Goal: Transaction & Acquisition: Purchase product/service

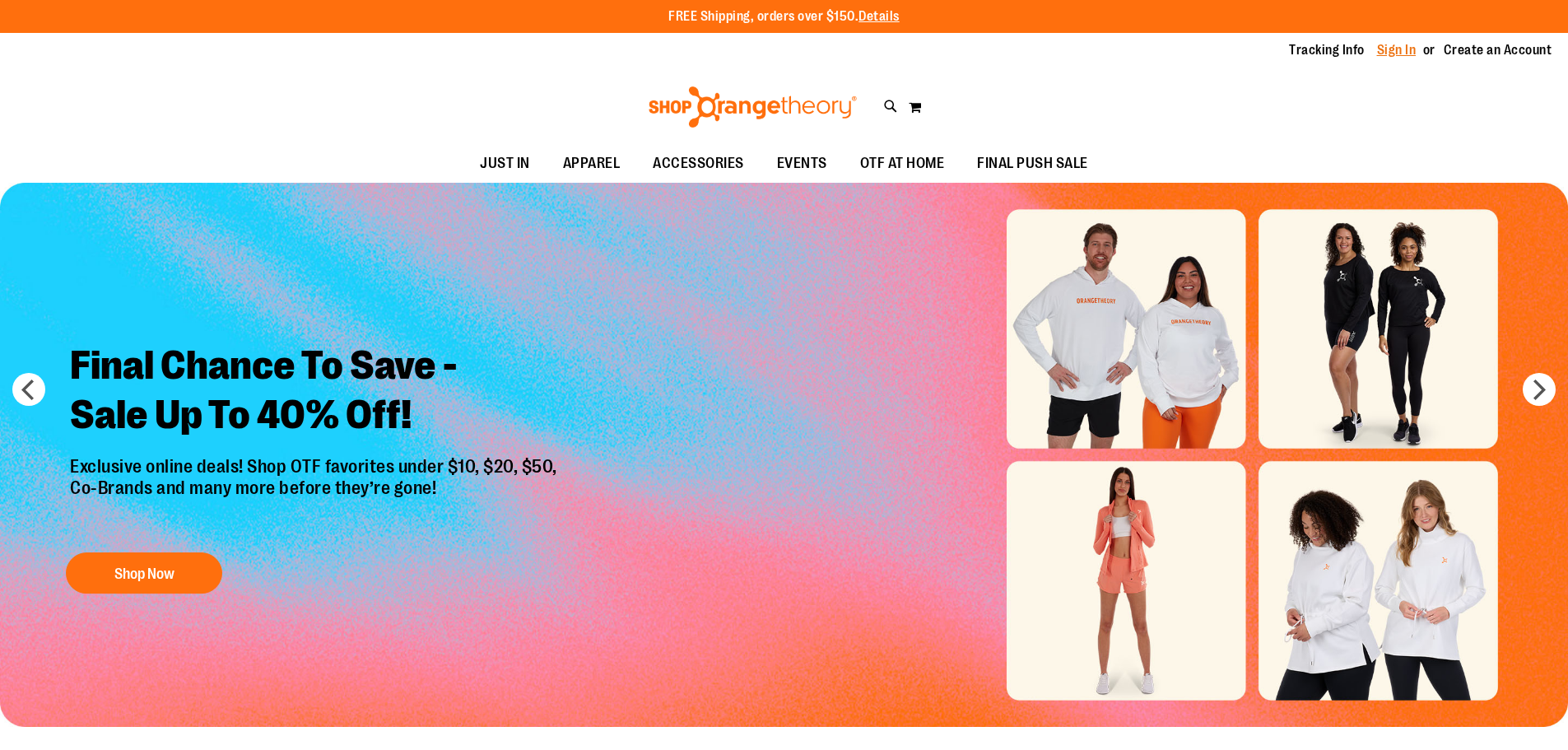
click at [1394, 53] on link "Sign In" at bounding box center [1397, 50] width 40 height 18
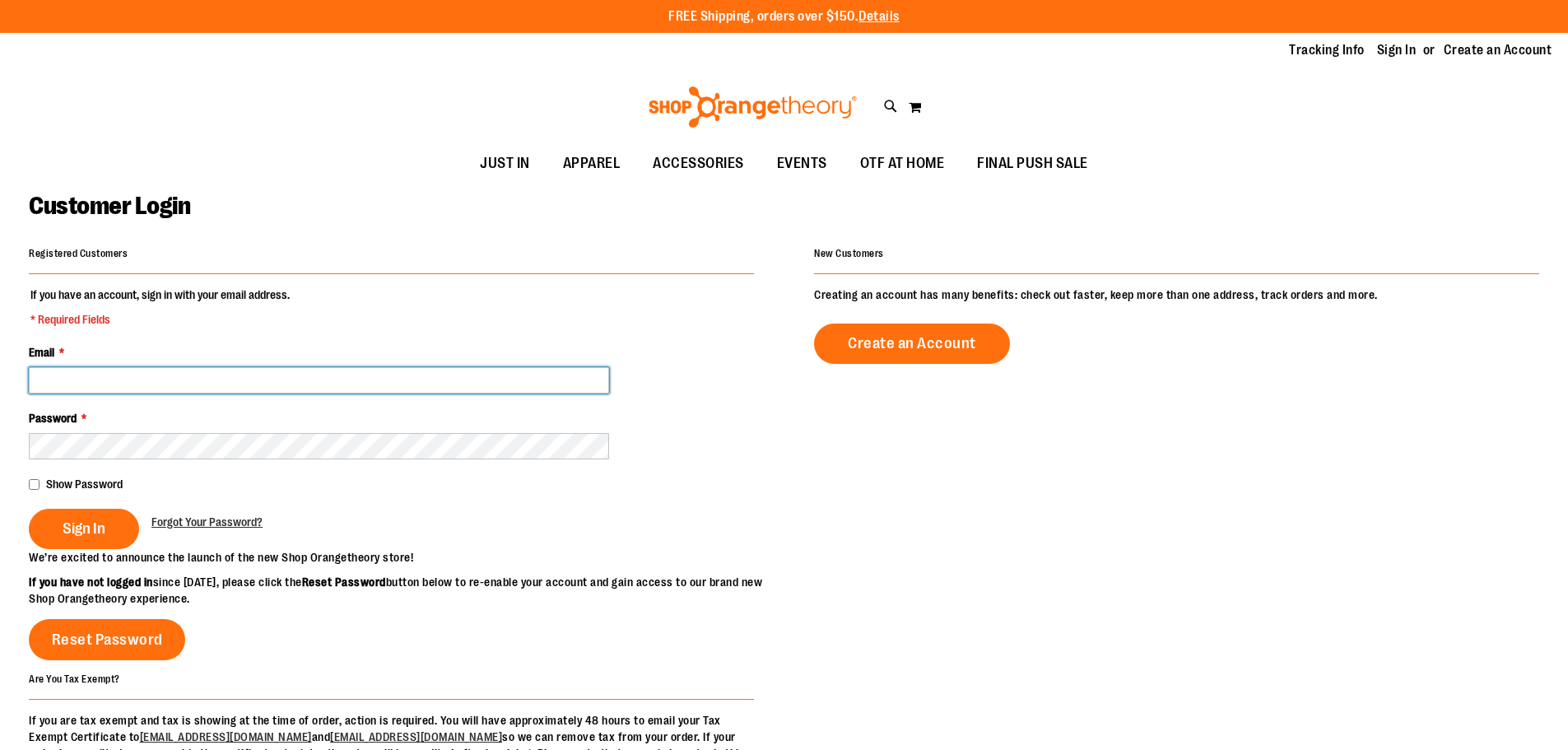
type input "**********"
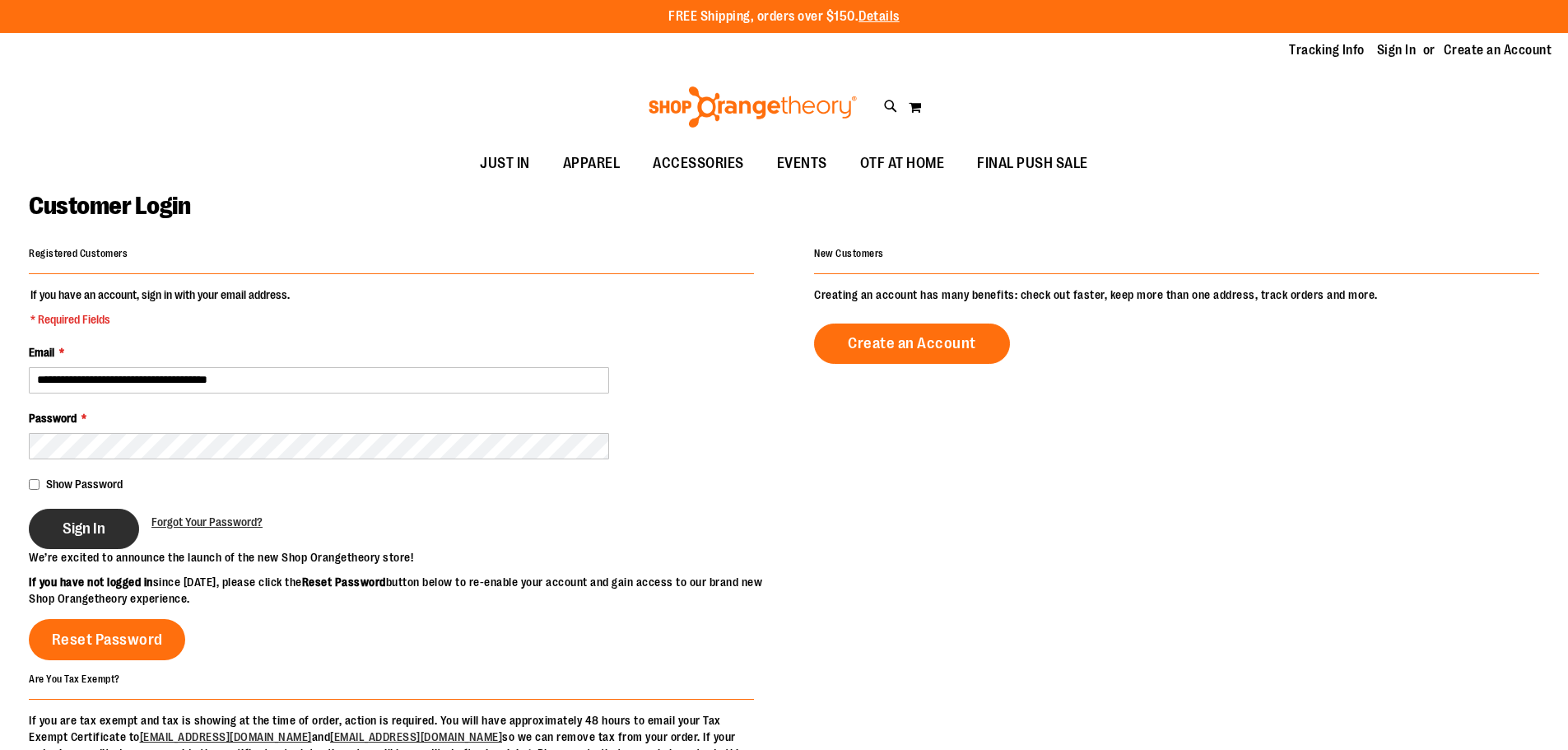
click at [58, 525] on button "Sign In" at bounding box center [84, 529] width 110 height 41
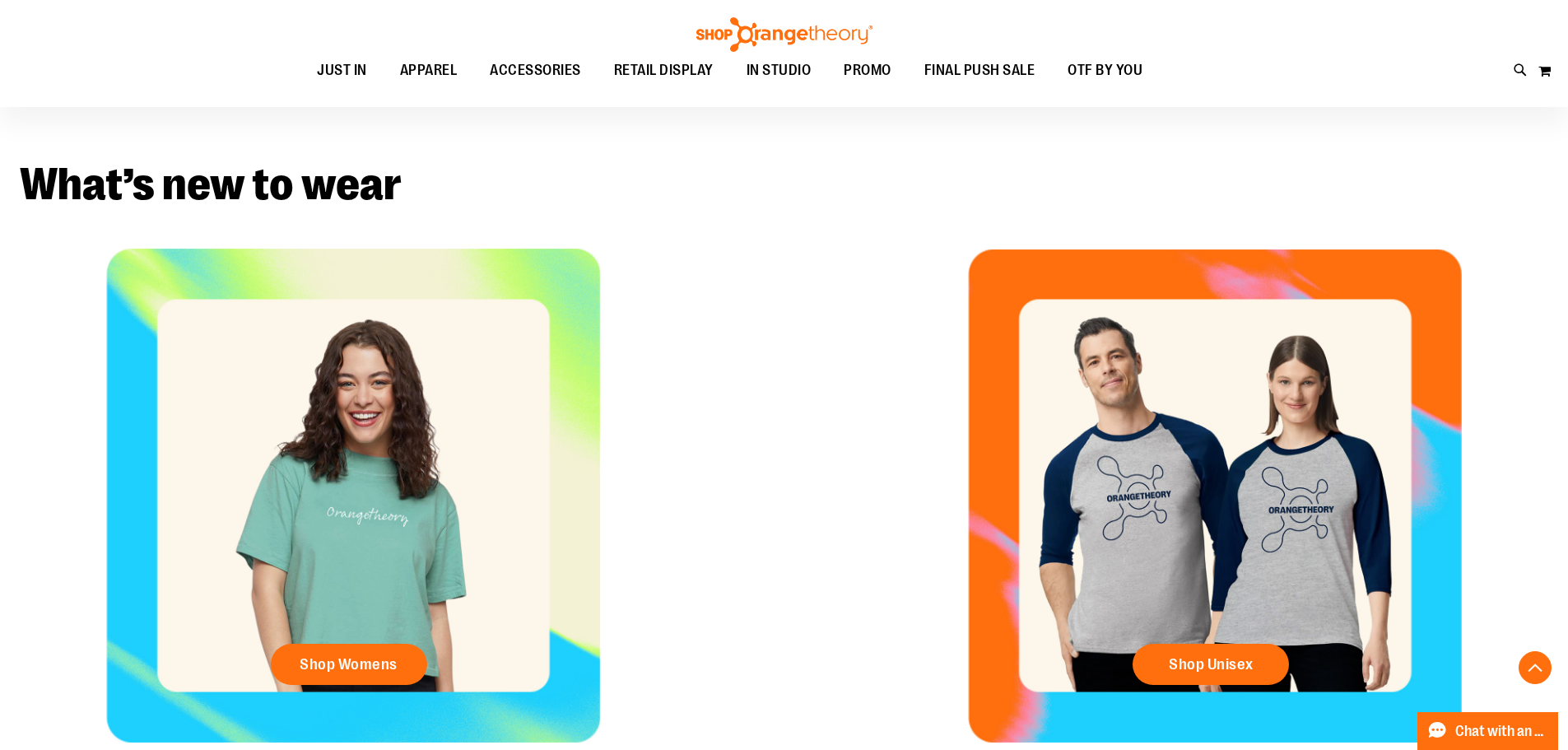
scroll to position [602, 0]
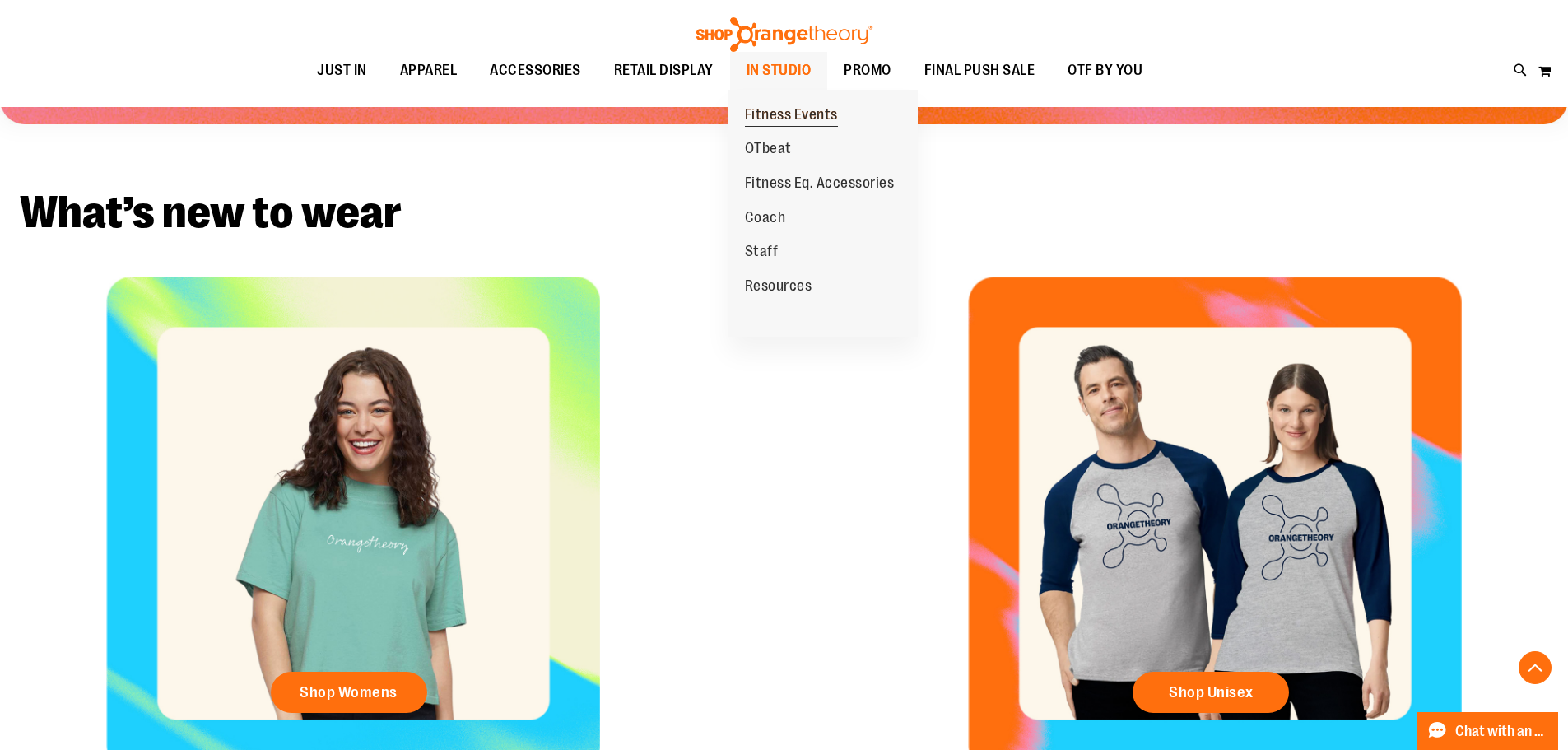
click at [812, 107] on span "Fitness Events" at bounding box center [792, 116] width 93 height 20
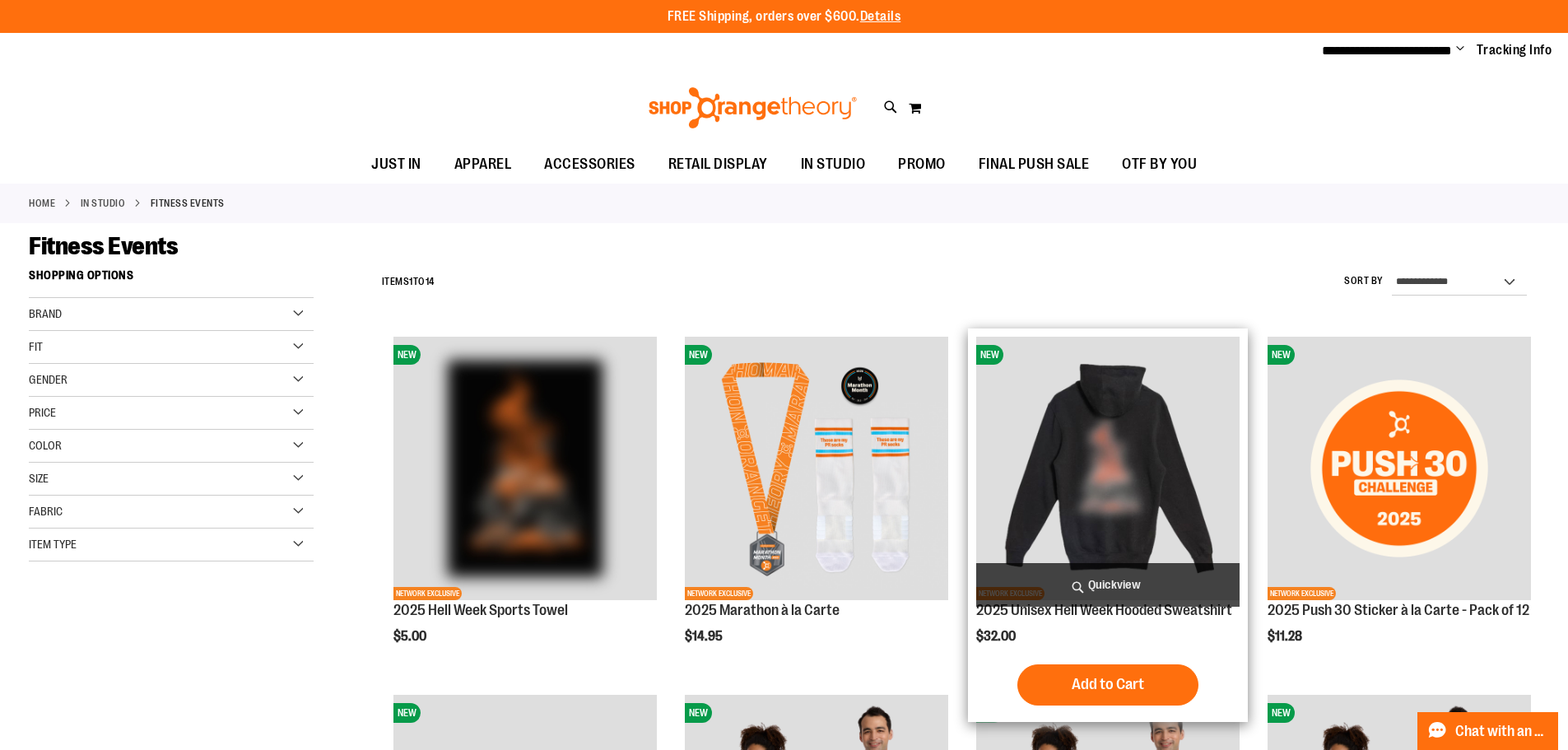
click at [1143, 449] on img "product" at bounding box center [1108, 468] width 263 height 263
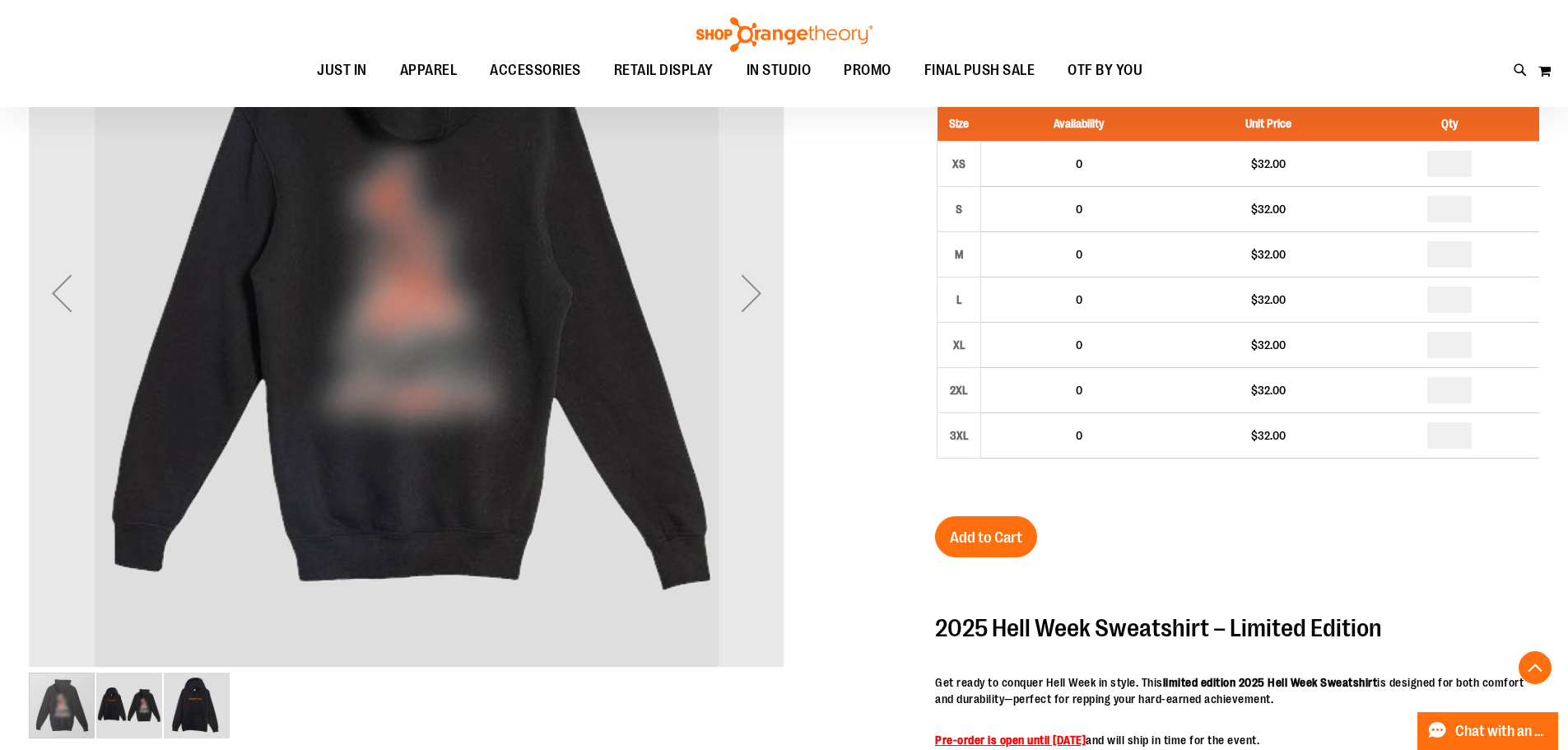
scroll to position [328, 0]
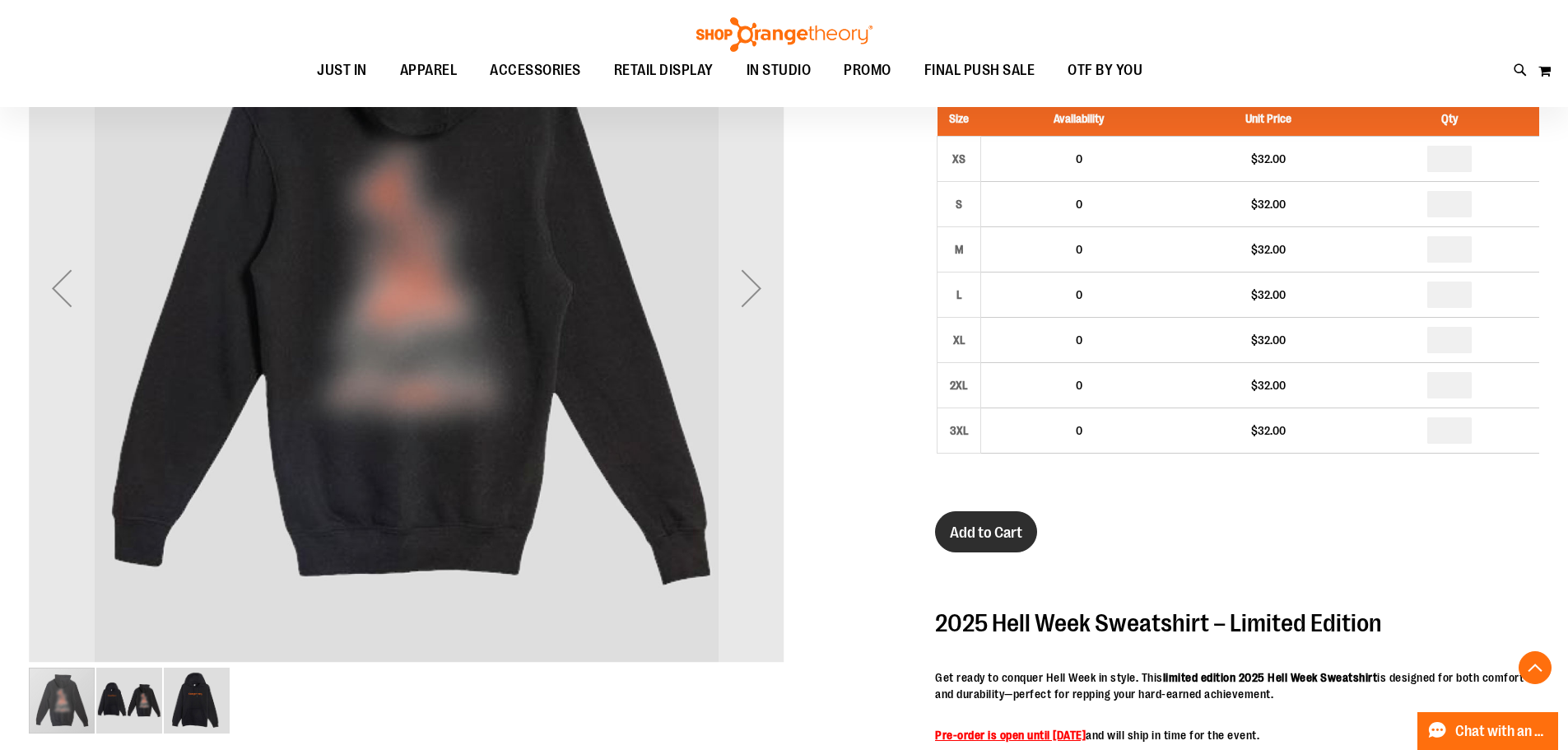
click at [980, 527] on span "Add to Cart" at bounding box center [985, 532] width 73 height 18
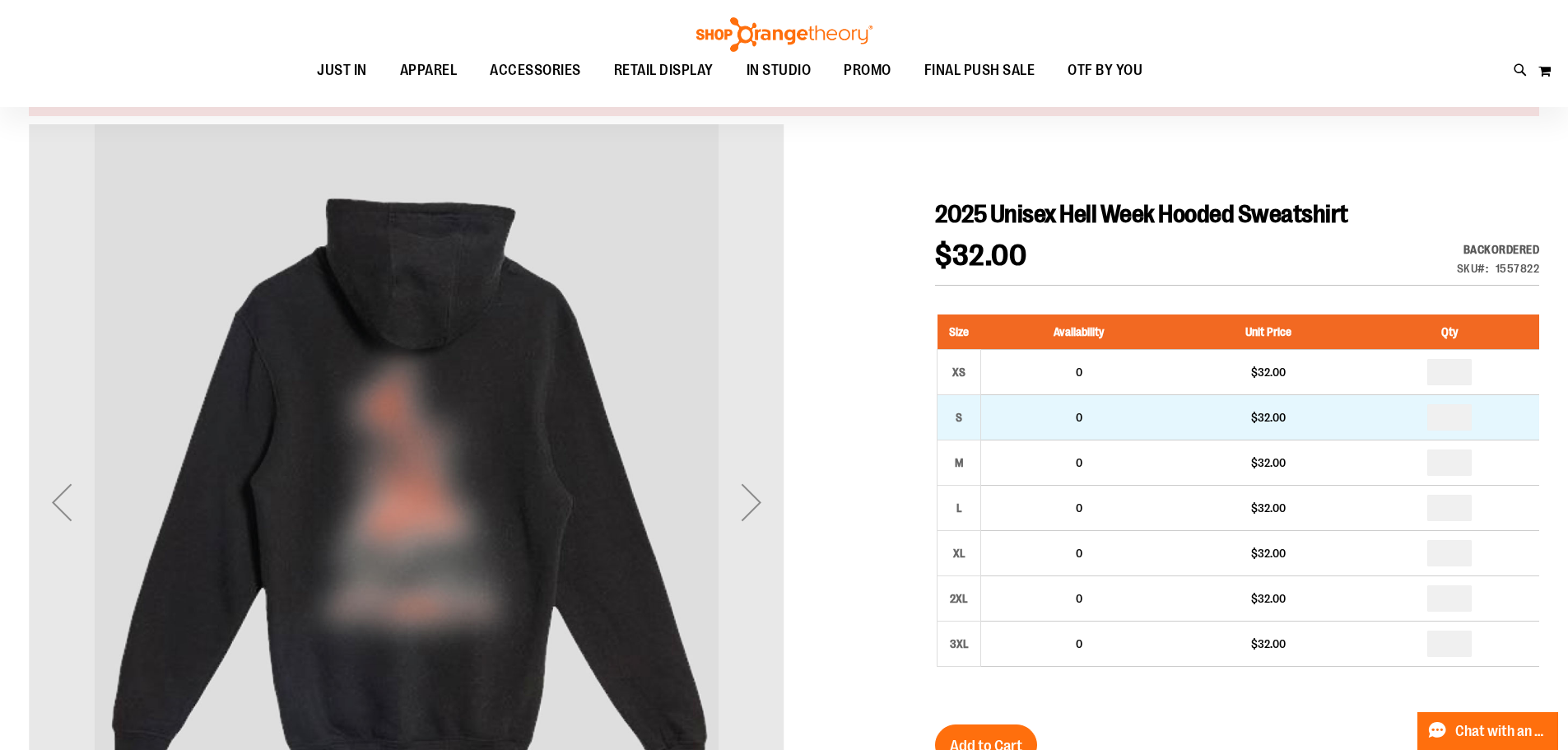
scroll to position [165, 0]
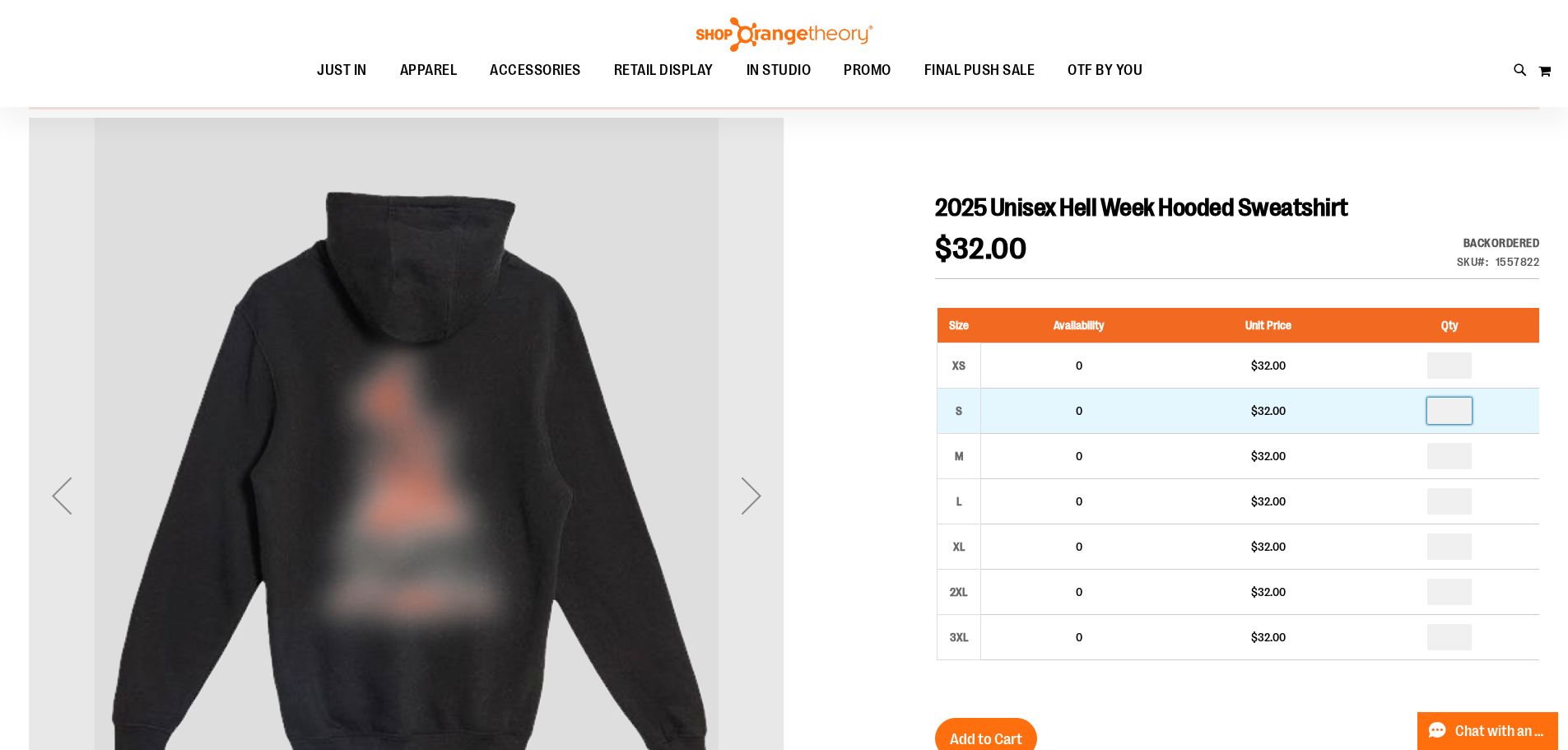
click at [1465, 408] on input "number" at bounding box center [1450, 410] width 45 height 26
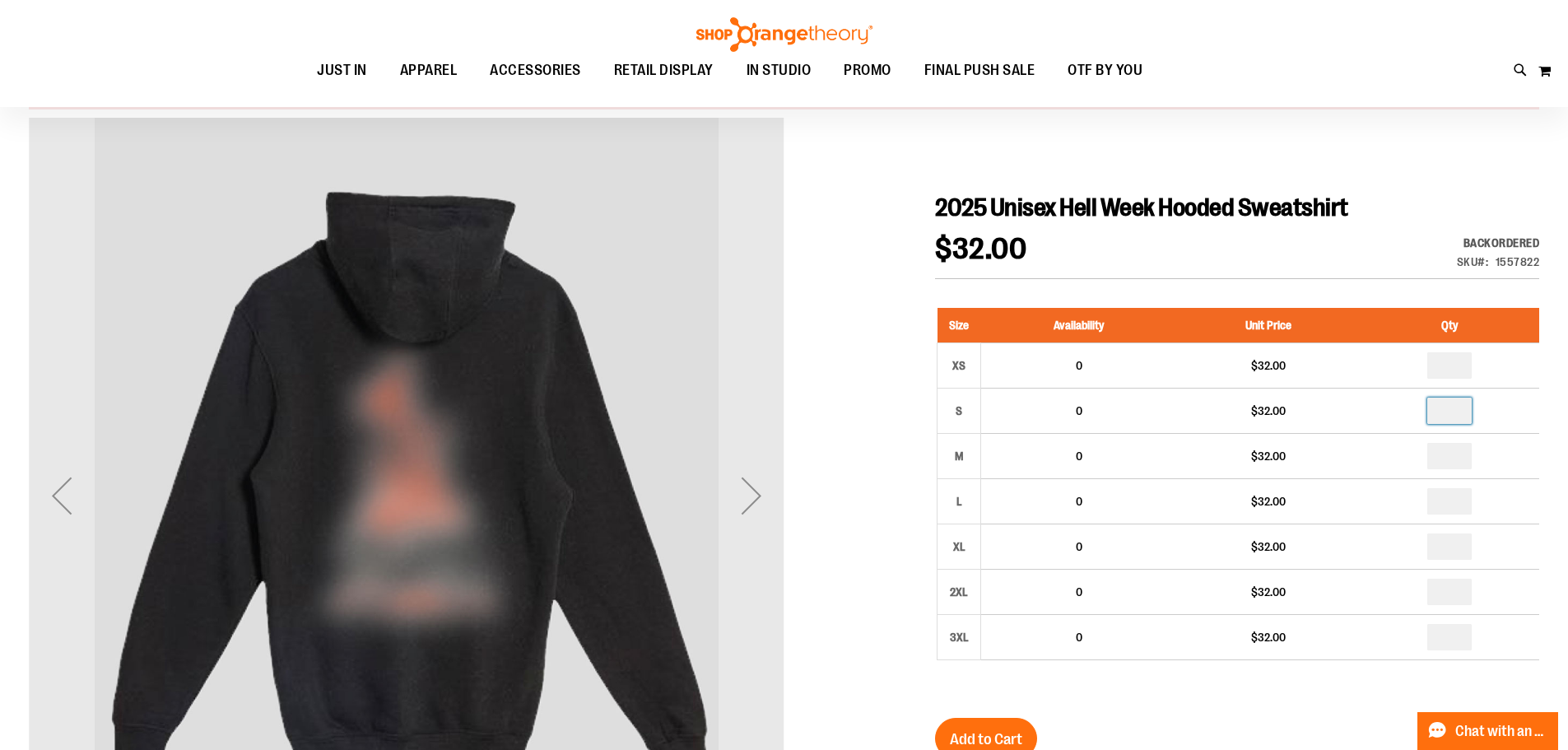
type input "*"
click at [854, 314] on div at bounding box center [784, 728] width 1511 height 1219
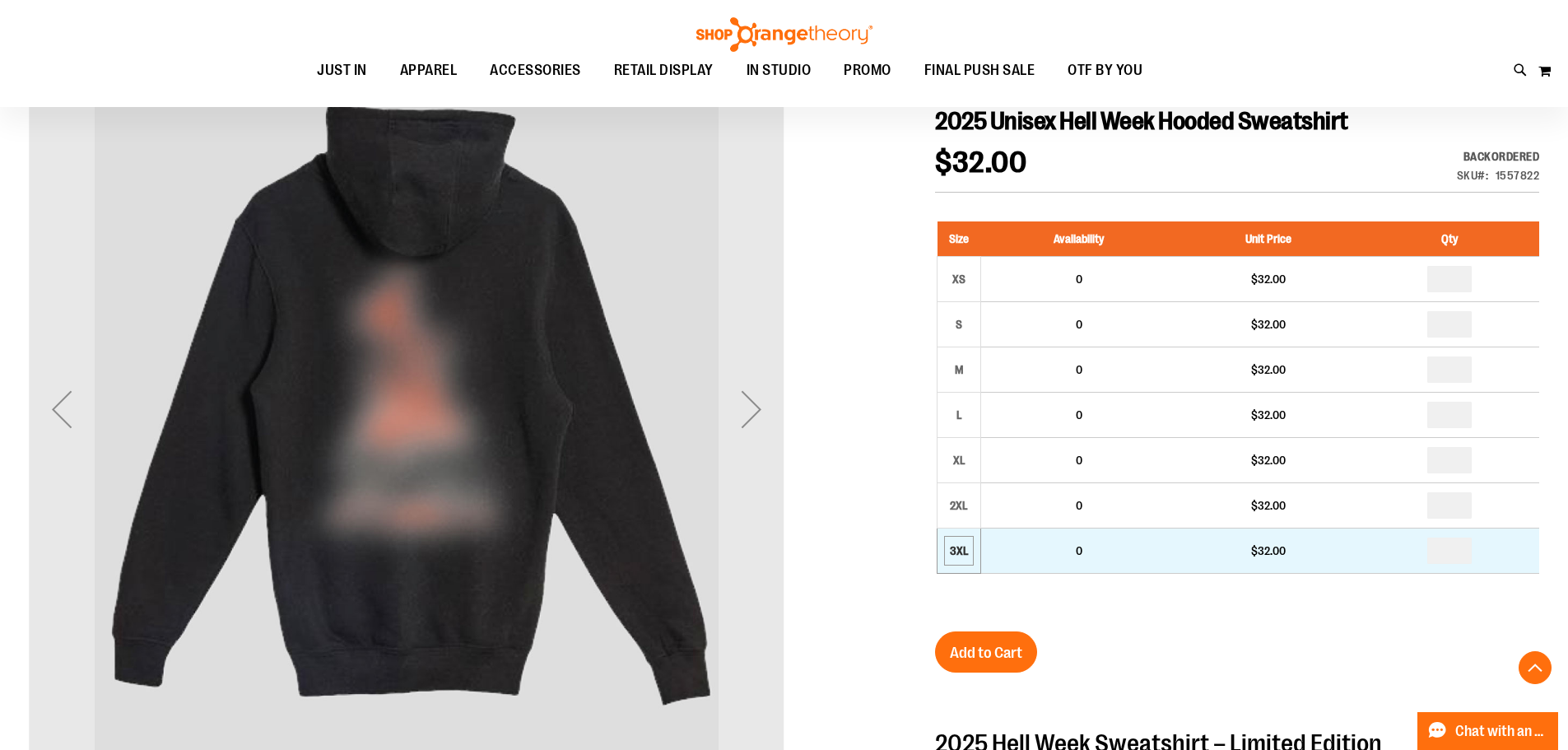
scroll to position [411, 0]
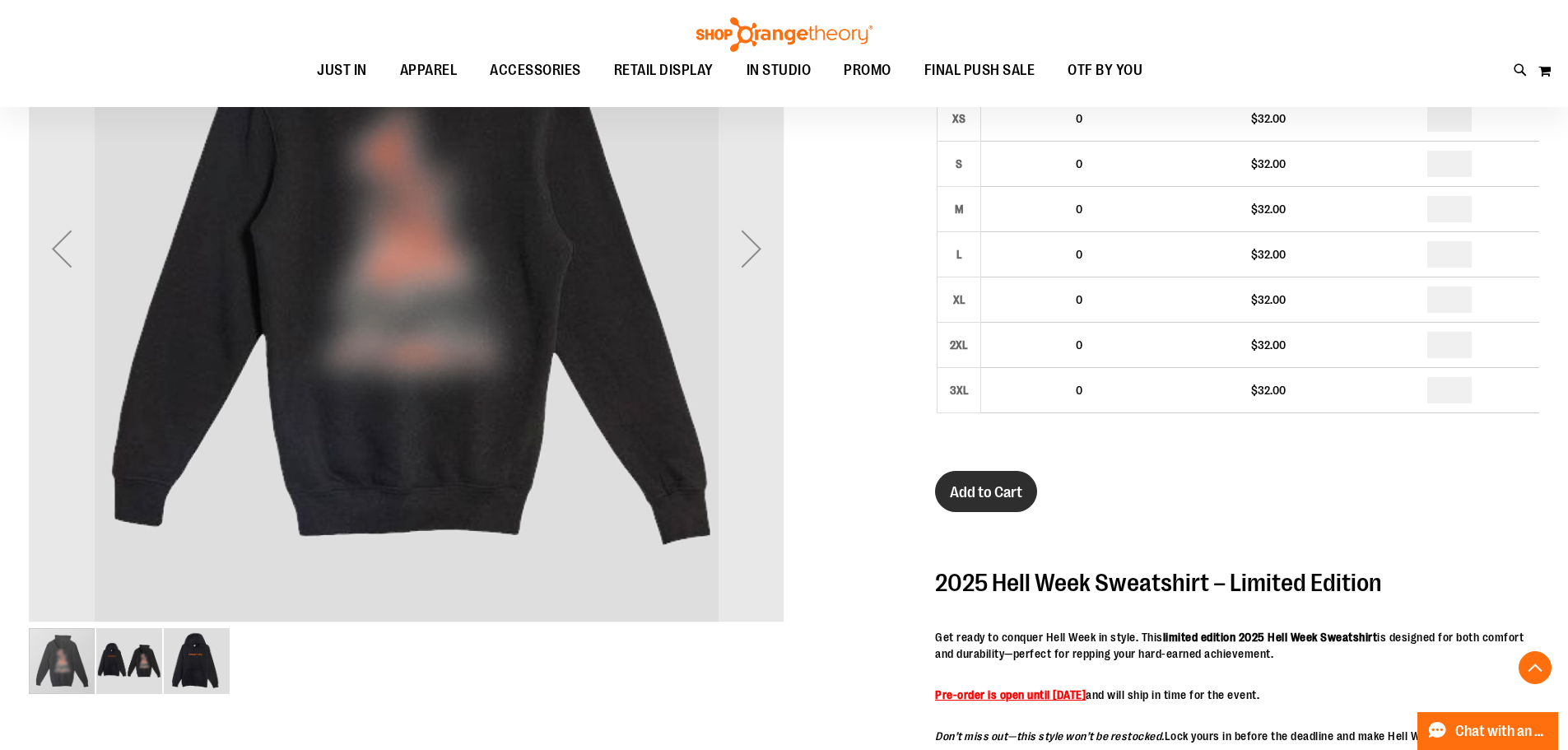
click at [990, 494] on span "Add to Cart" at bounding box center [985, 492] width 73 height 18
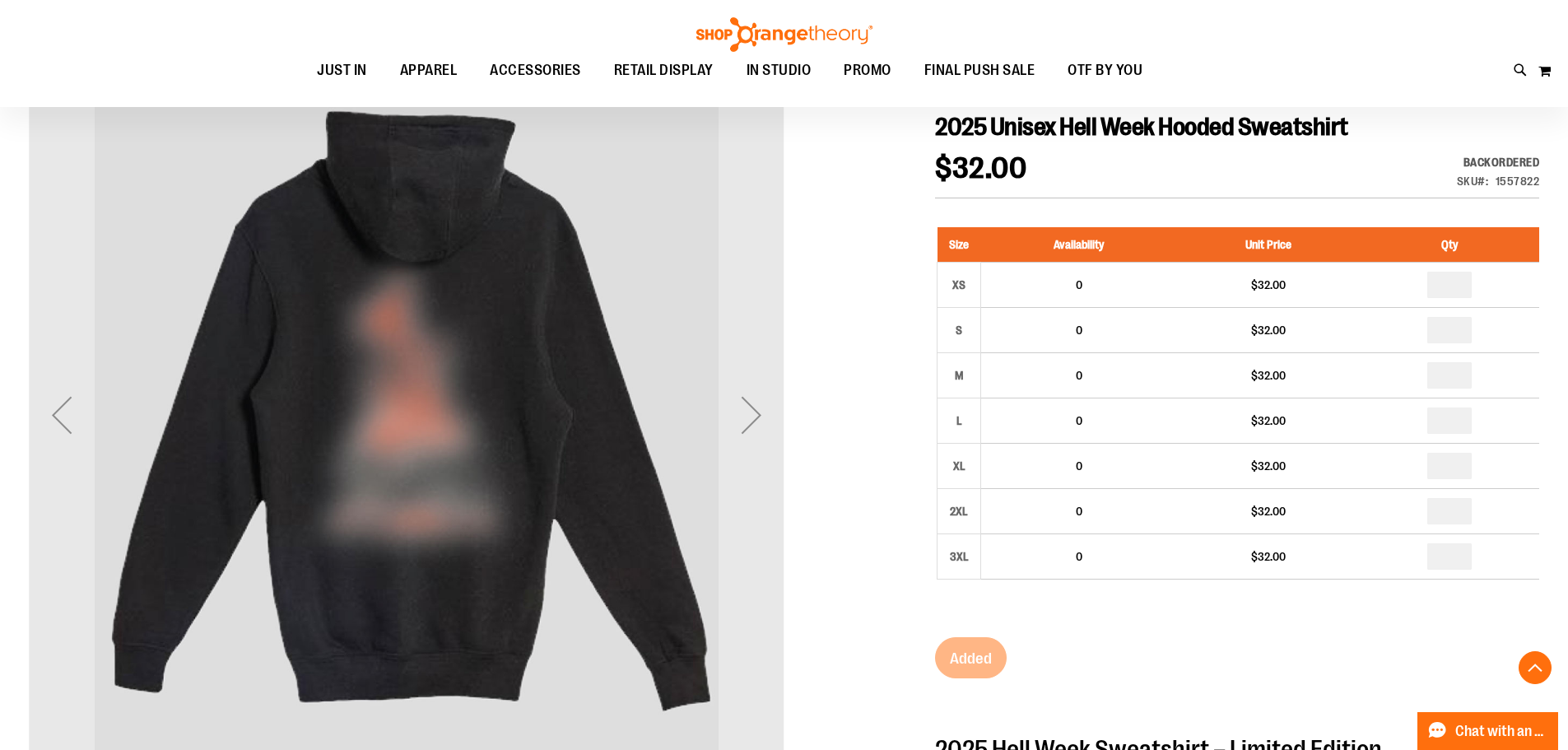
scroll to position [0, 0]
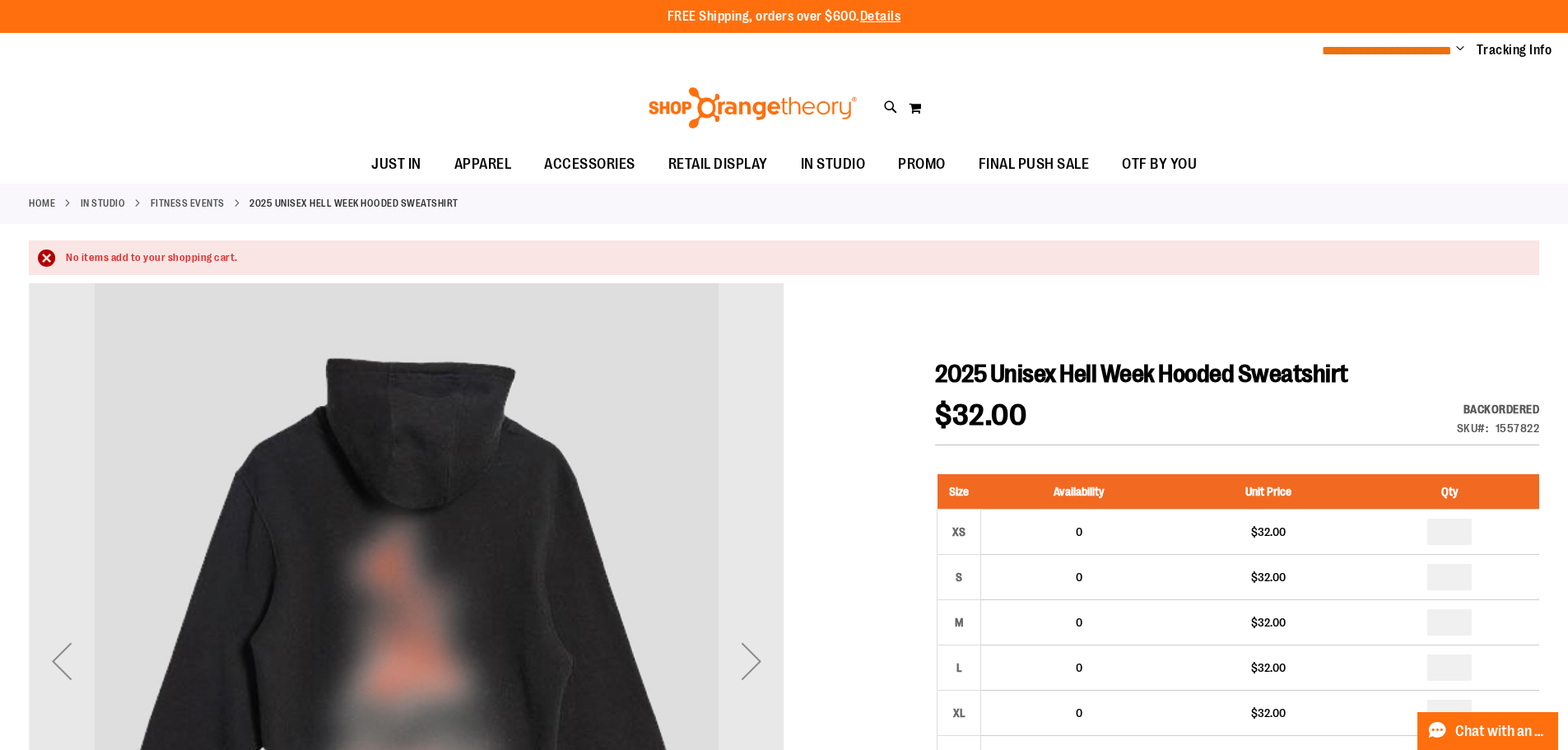
click at [1410, 50] on span "**********" at bounding box center [1387, 50] width 130 height 13
click at [1456, 50] on span "Change" at bounding box center [1460, 49] width 9 height 15
click at [1357, 85] on link "My Account" at bounding box center [1402, 79] width 144 height 31
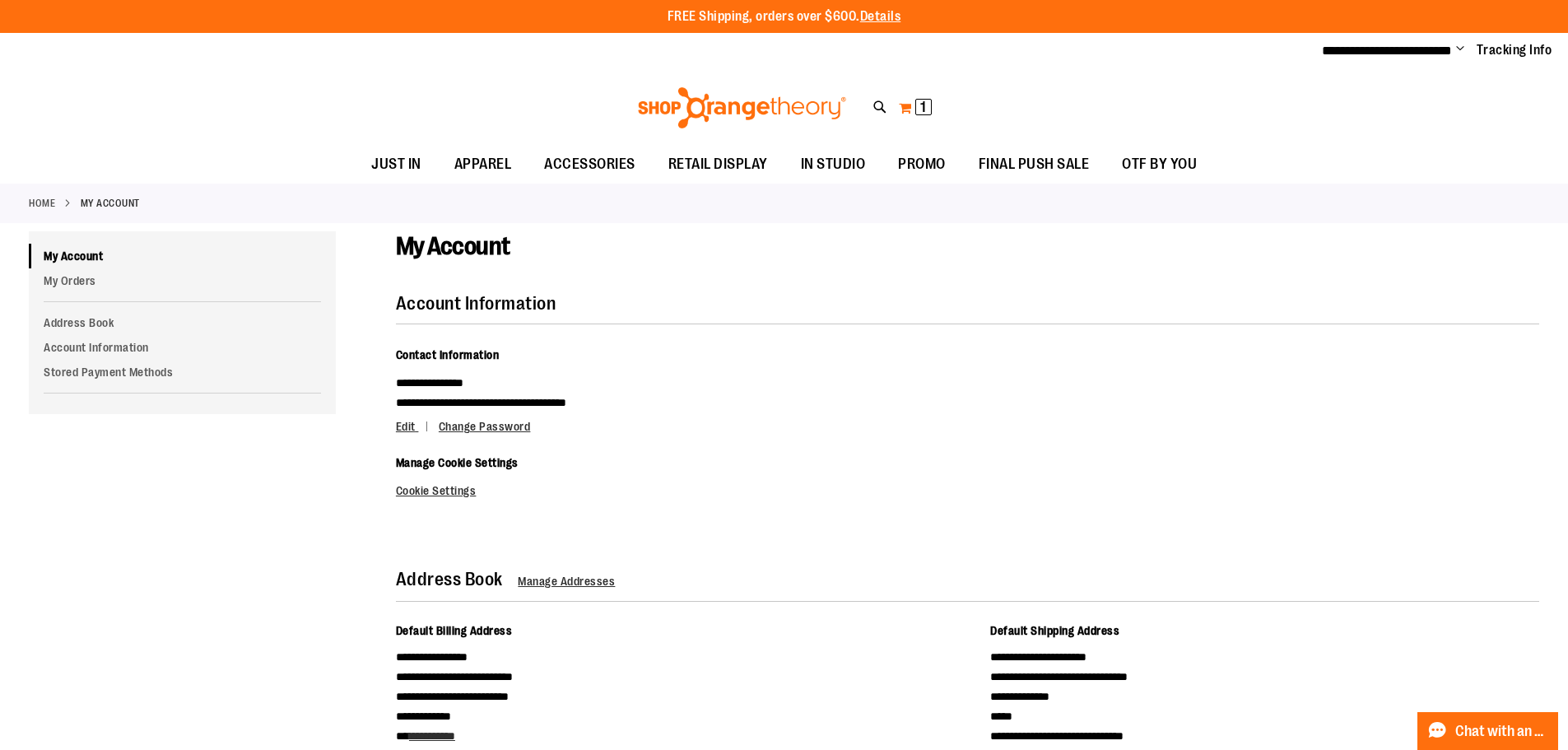
click at [911, 110] on button "My Cart 1 1 items" at bounding box center [916, 107] width 35 height 26
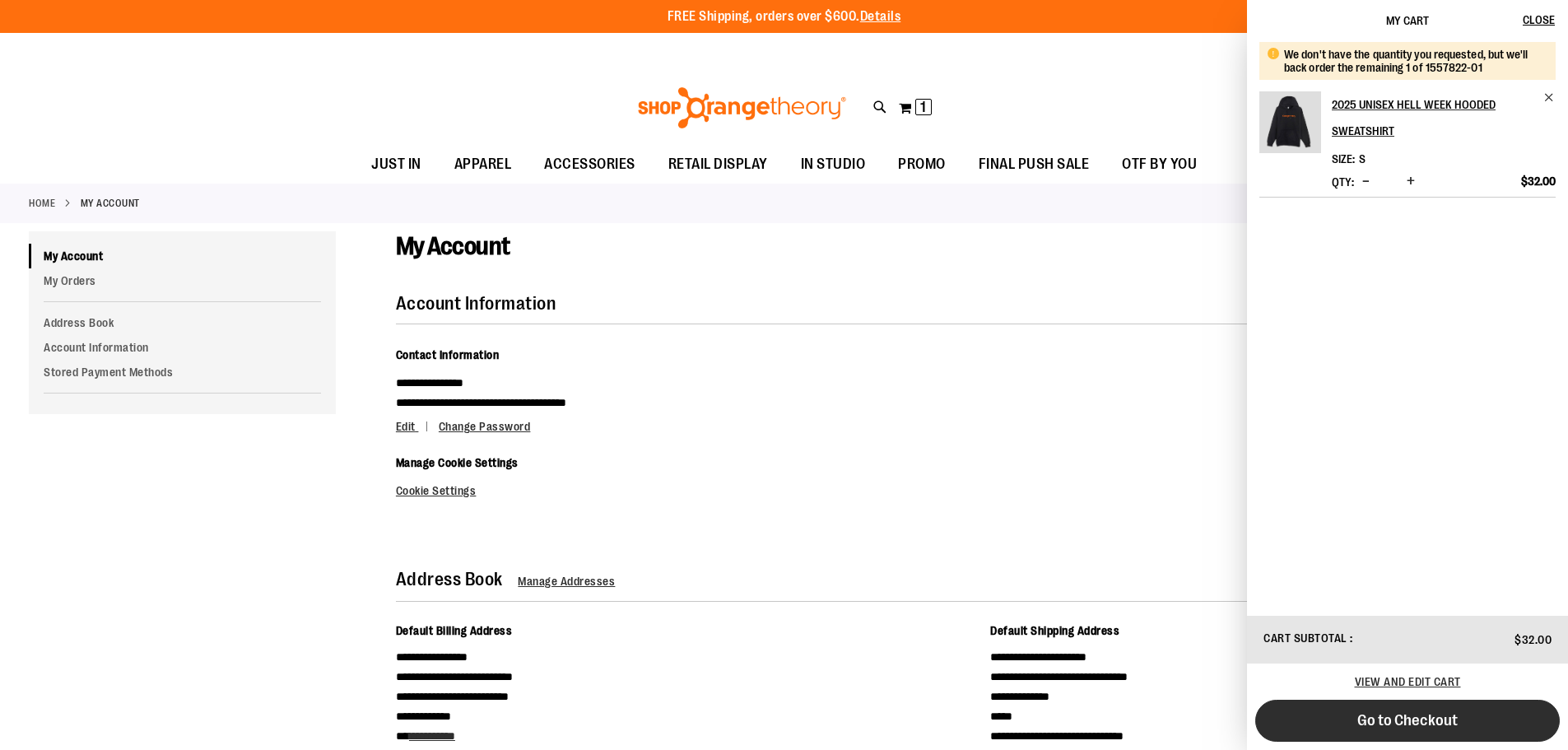
click at [1458, 735] on button "Go to Checkout" at bounding box center [1407, 720] width 305 height 42
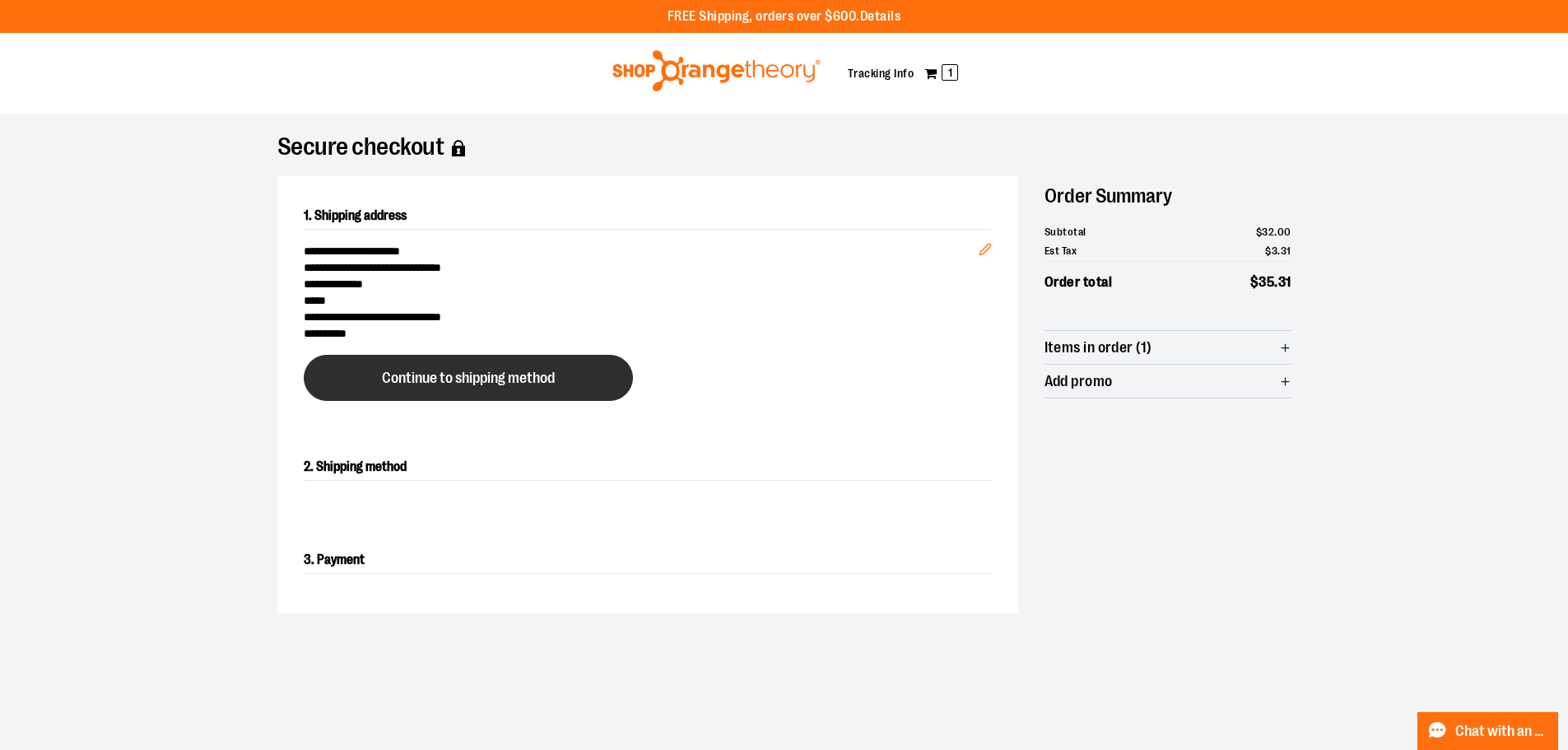
click at [484, 382] on span "Continue to shipping method" at bounding box center [468, 378] width 173 height 15
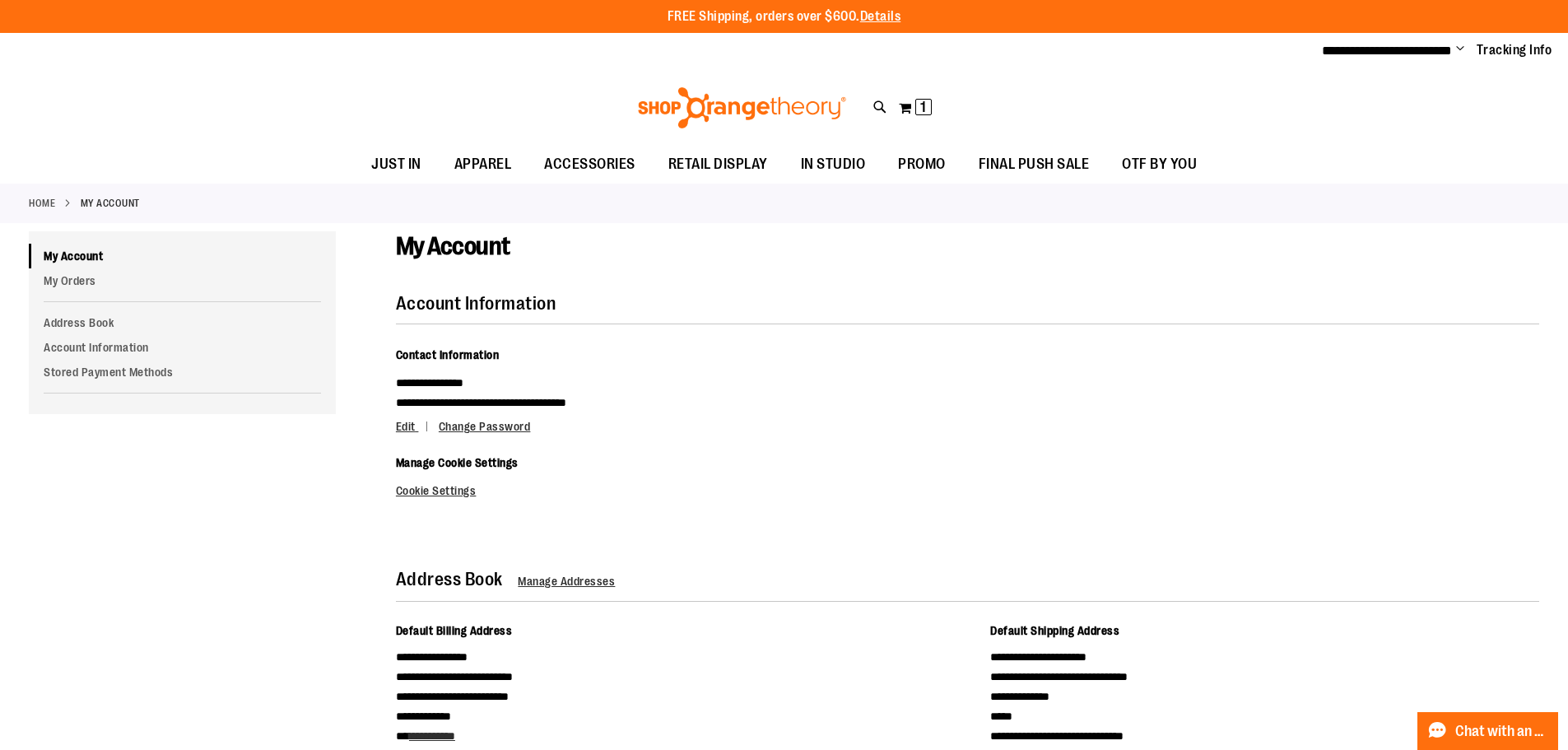
click at [1062, 96] on div "Toggle Nav Search Popular Suggestions Advanced Search" at bounding box center [784, 107] width 1568 height 75
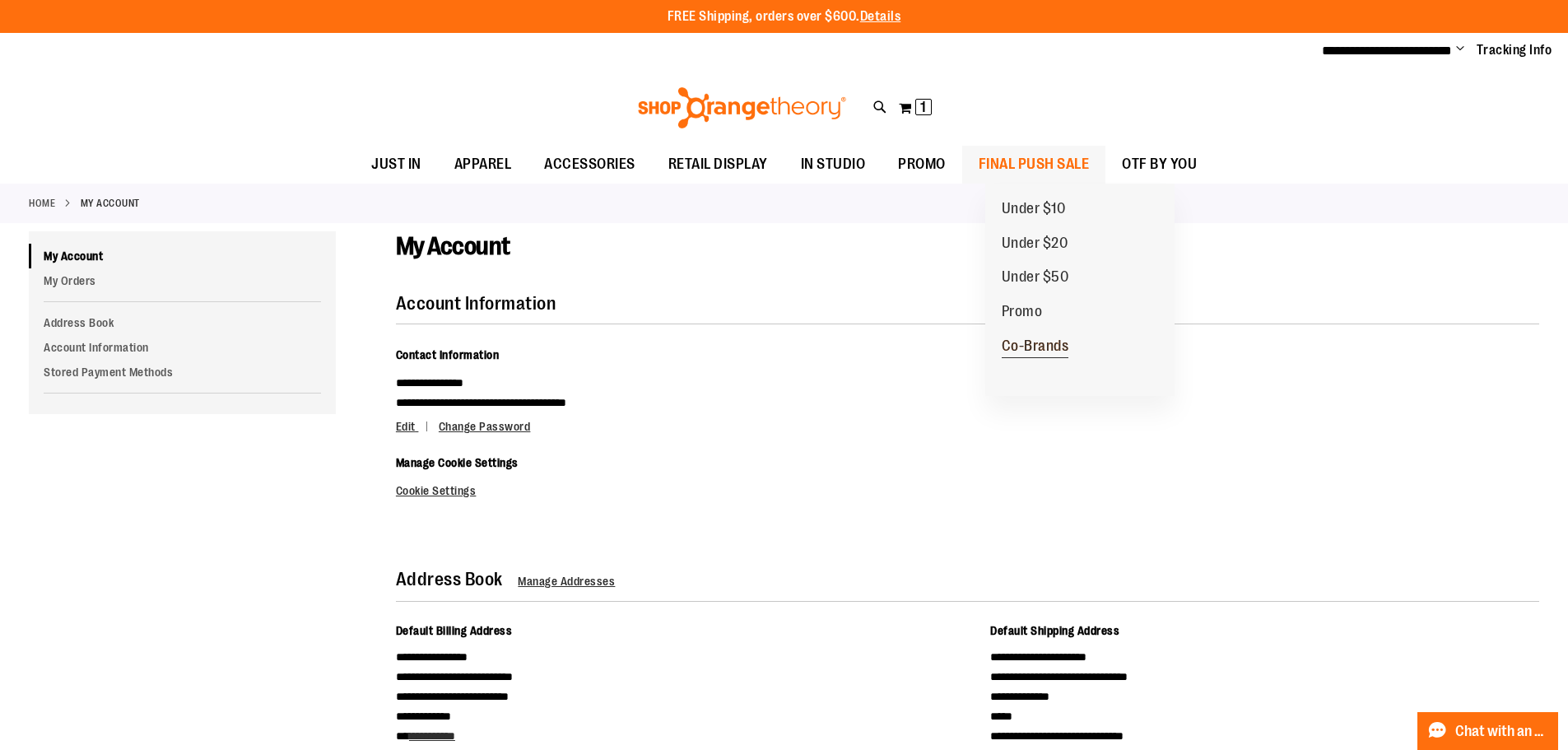
click at [1046, 357] on link "Co-Brands" at bounding box center [1036, 346] width 101 height 35
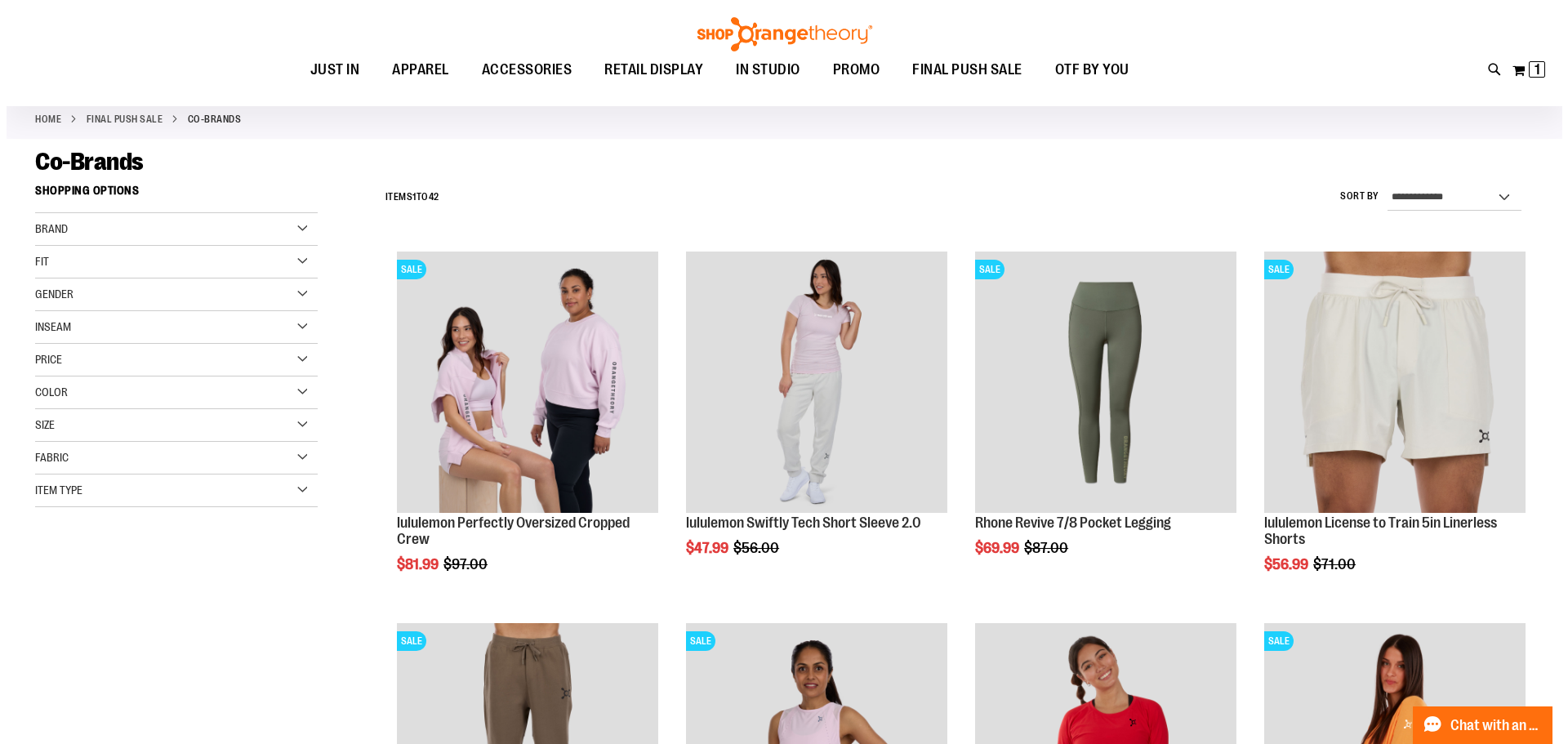
scroll to position [162, 0]
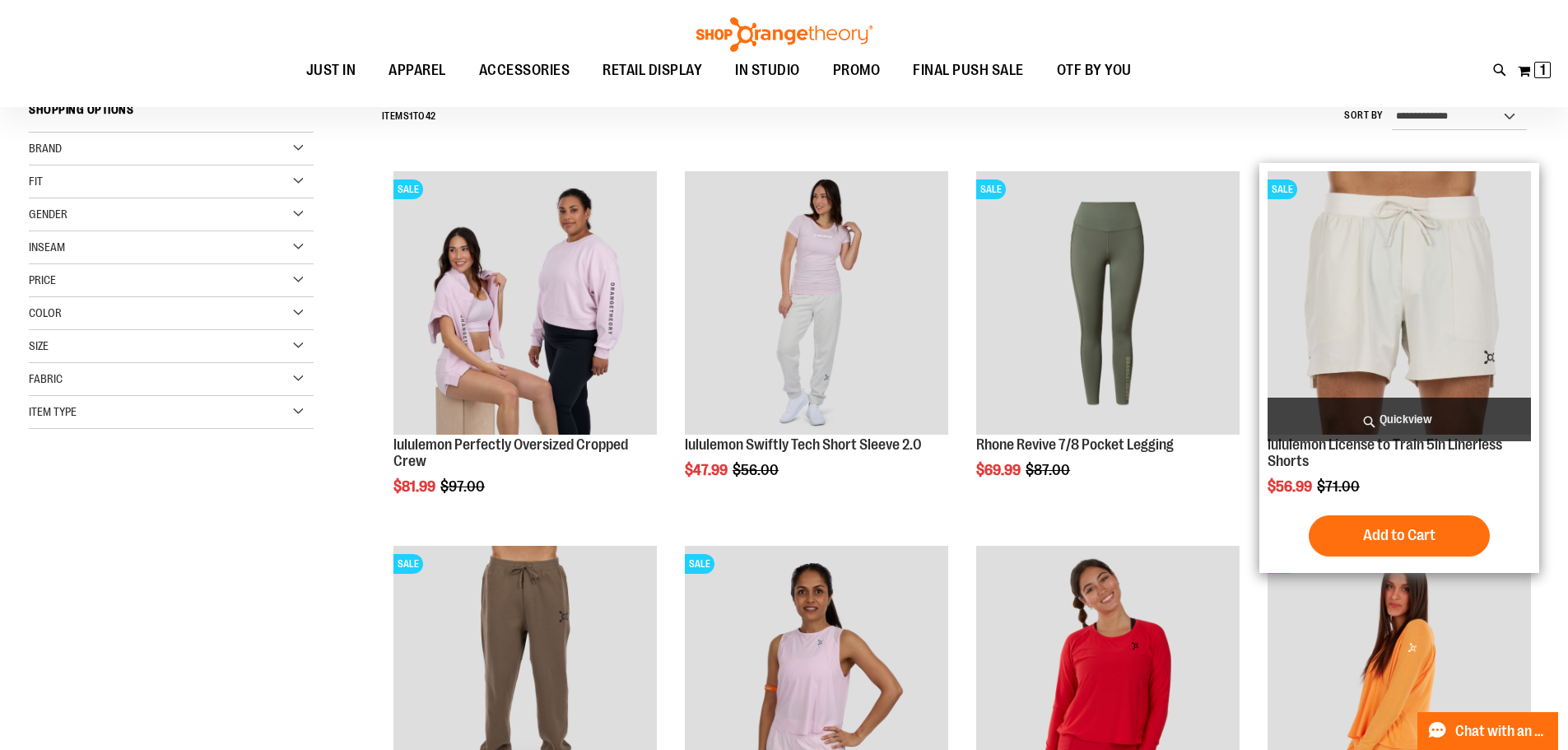
click at [1414, 427] on span "Quickview" at bounding box center [1400, 419] width 263 height 44
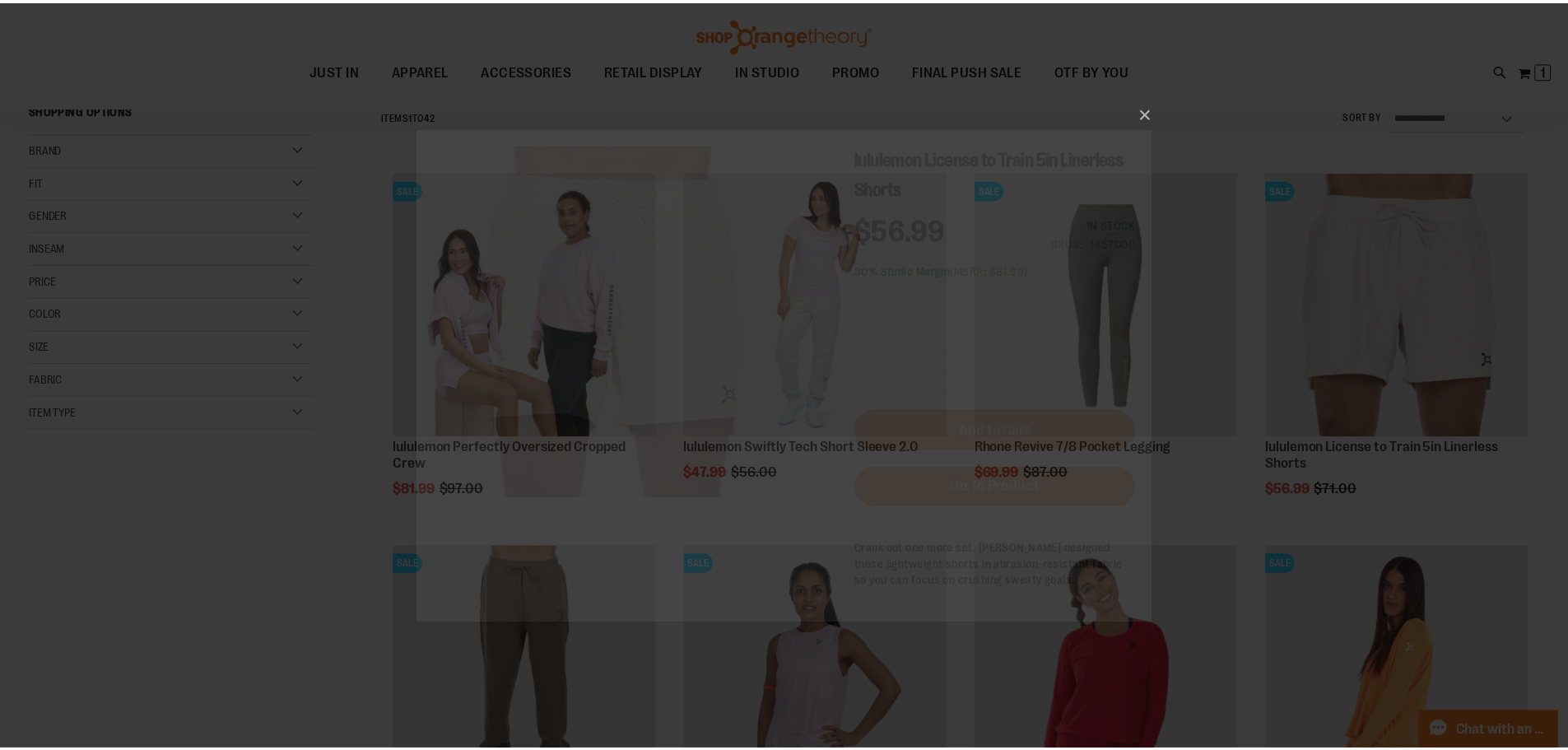
scroll to position [0, 0]
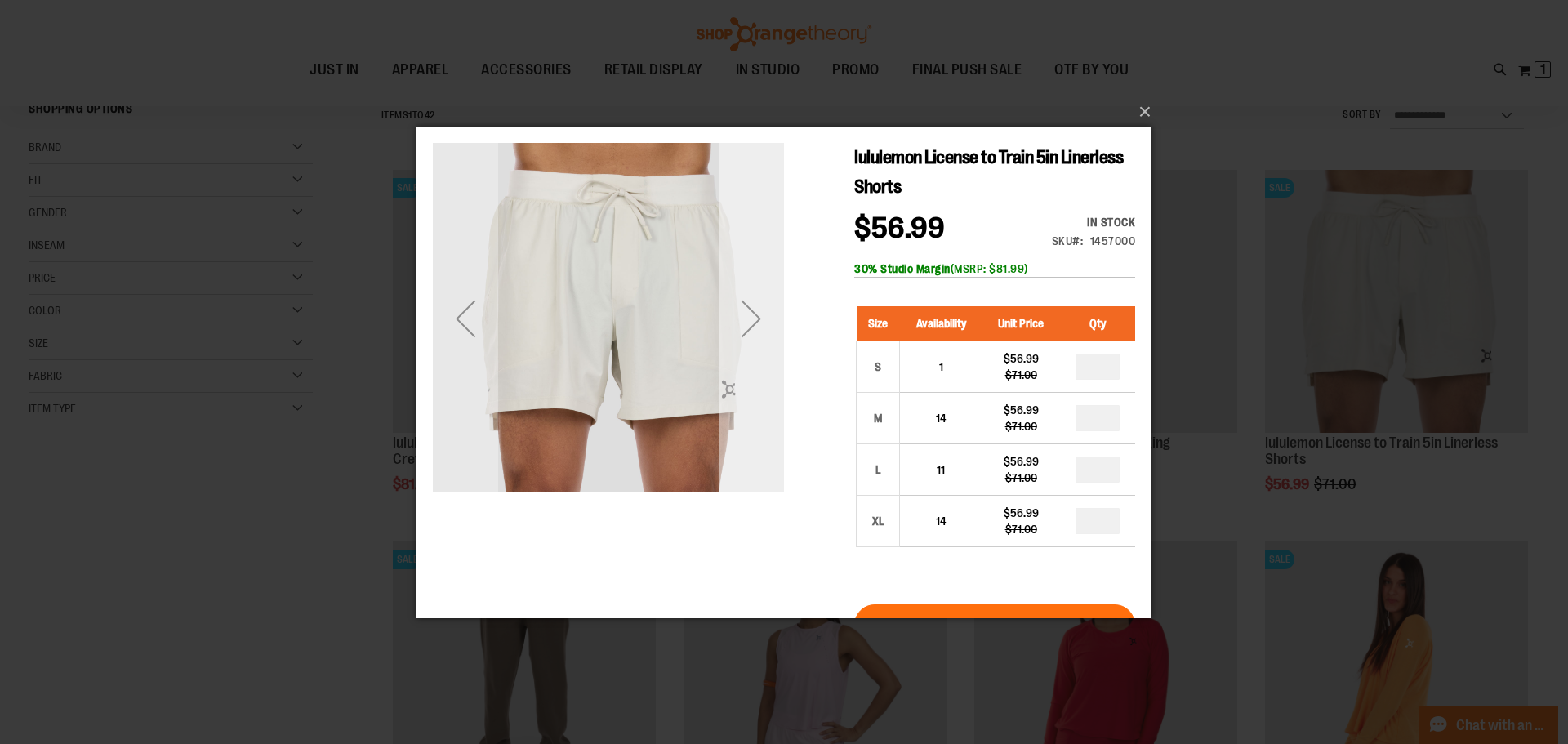
click at [755, 387] on div "Next" at bounding box center [751, 318] width 65 height 351
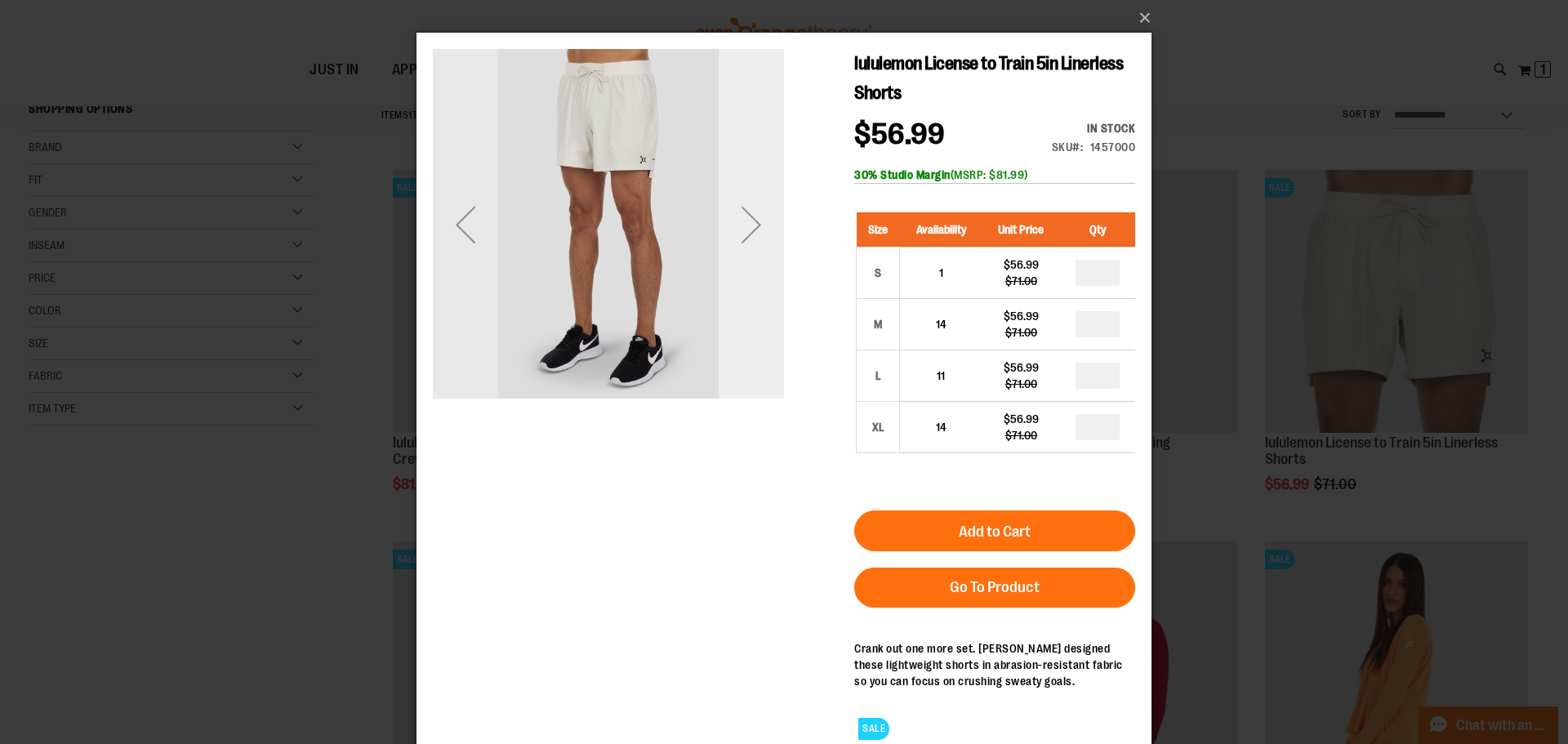
click at [748, 232] on div "Next" at bounding box center [751, 225] width 65 height 65
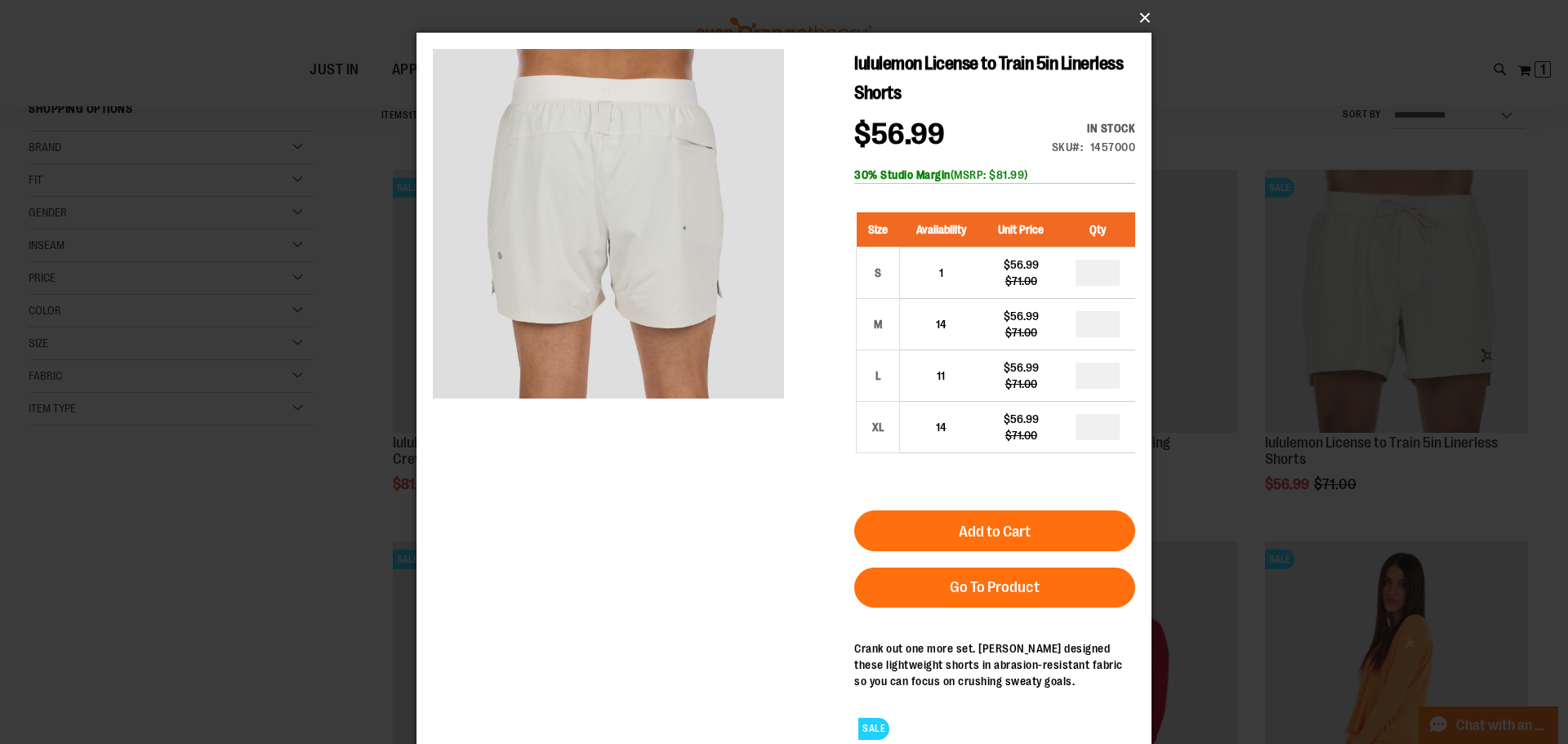
click at [1139, 26] on button "×" at bounding box center [788, 17] width 735 height 36
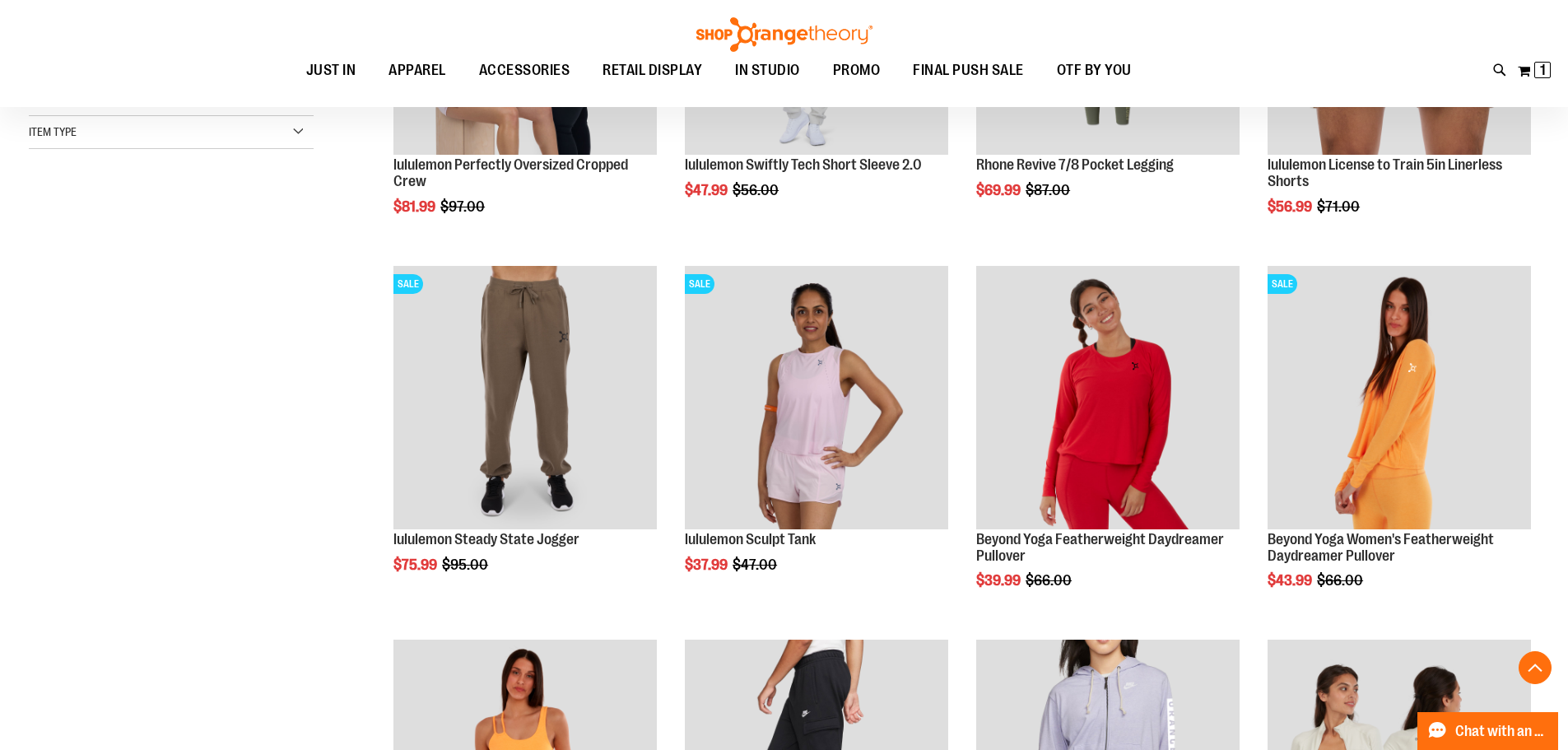
scroll to position [575, 0]
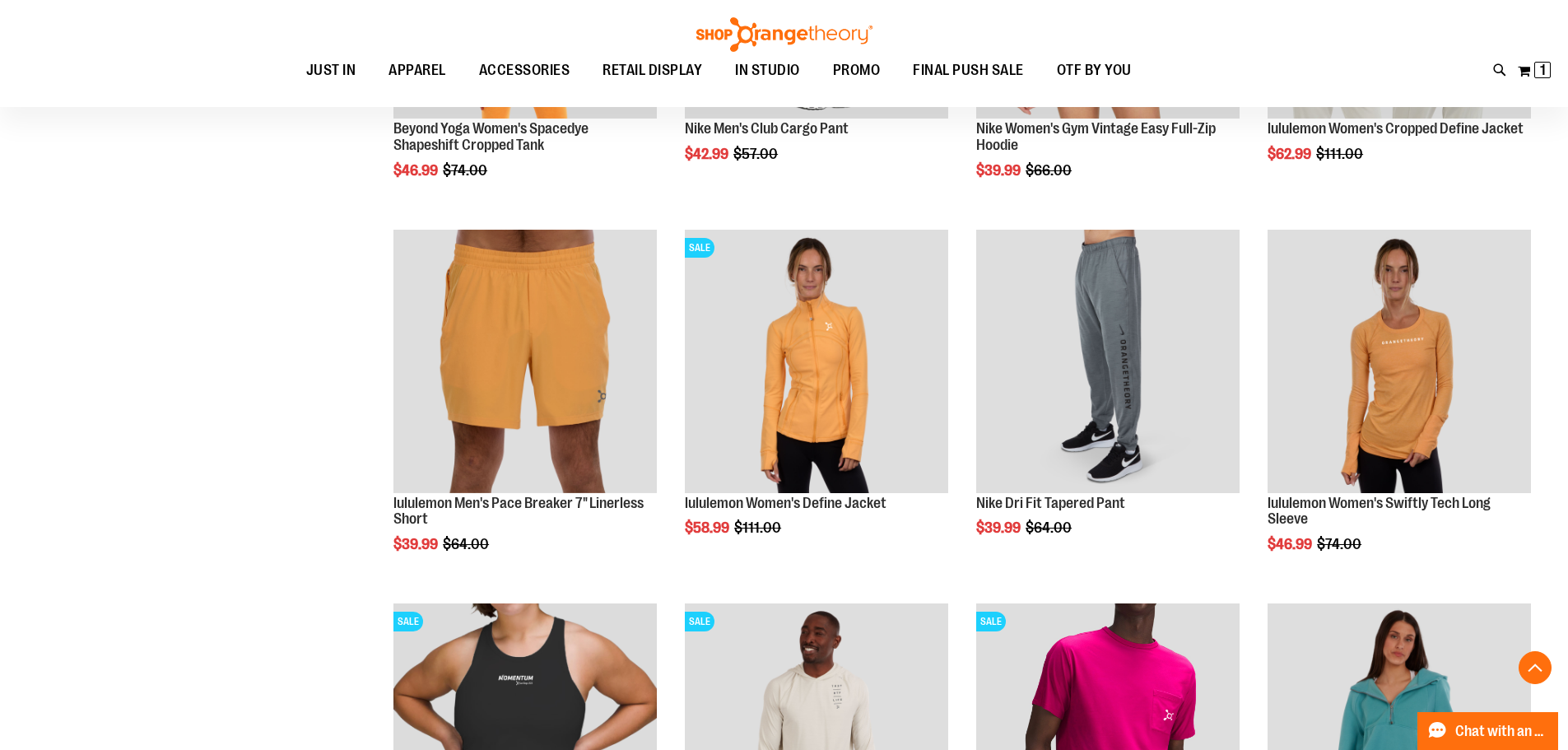
scroll to position [1229, 0]
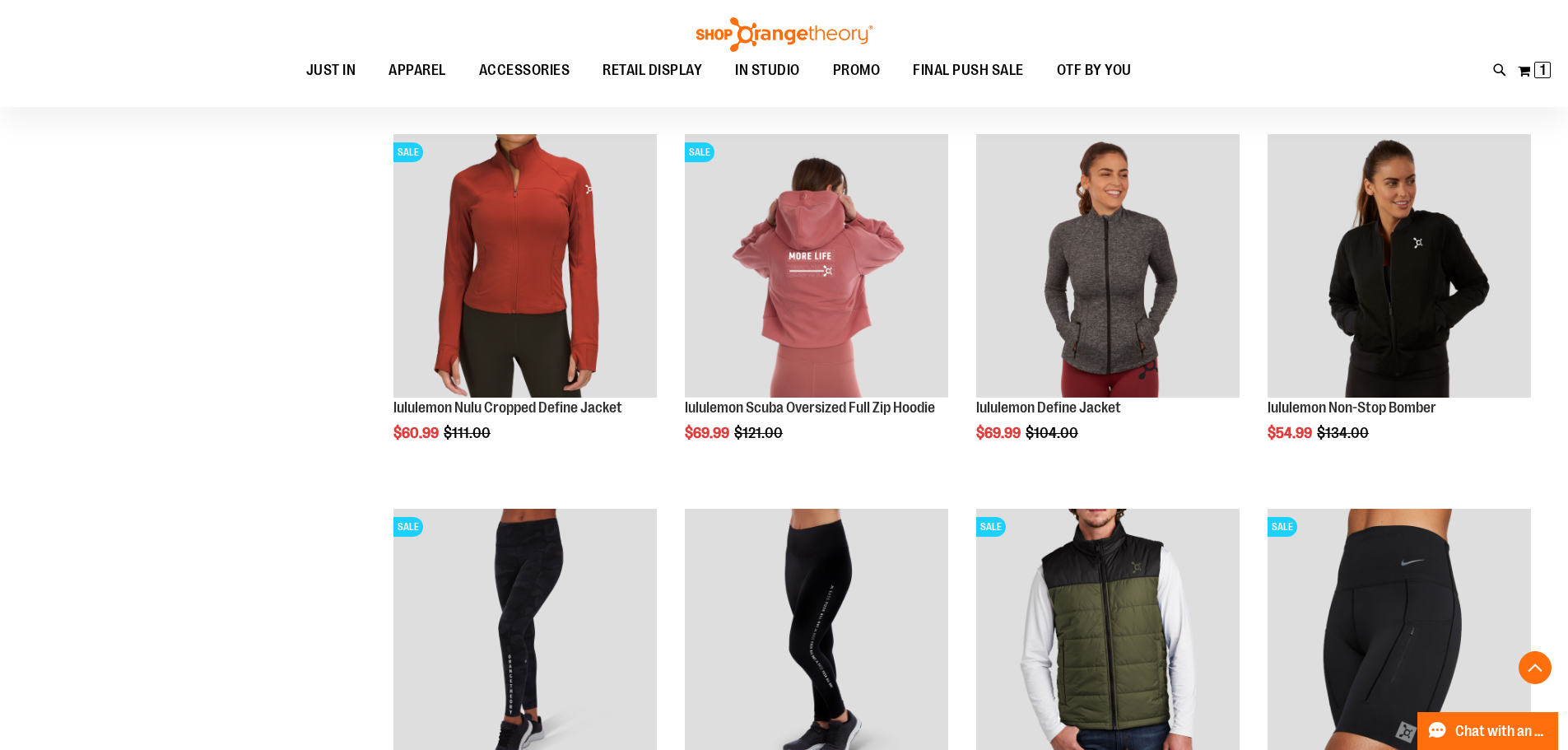
scroll to position [2875, 0]
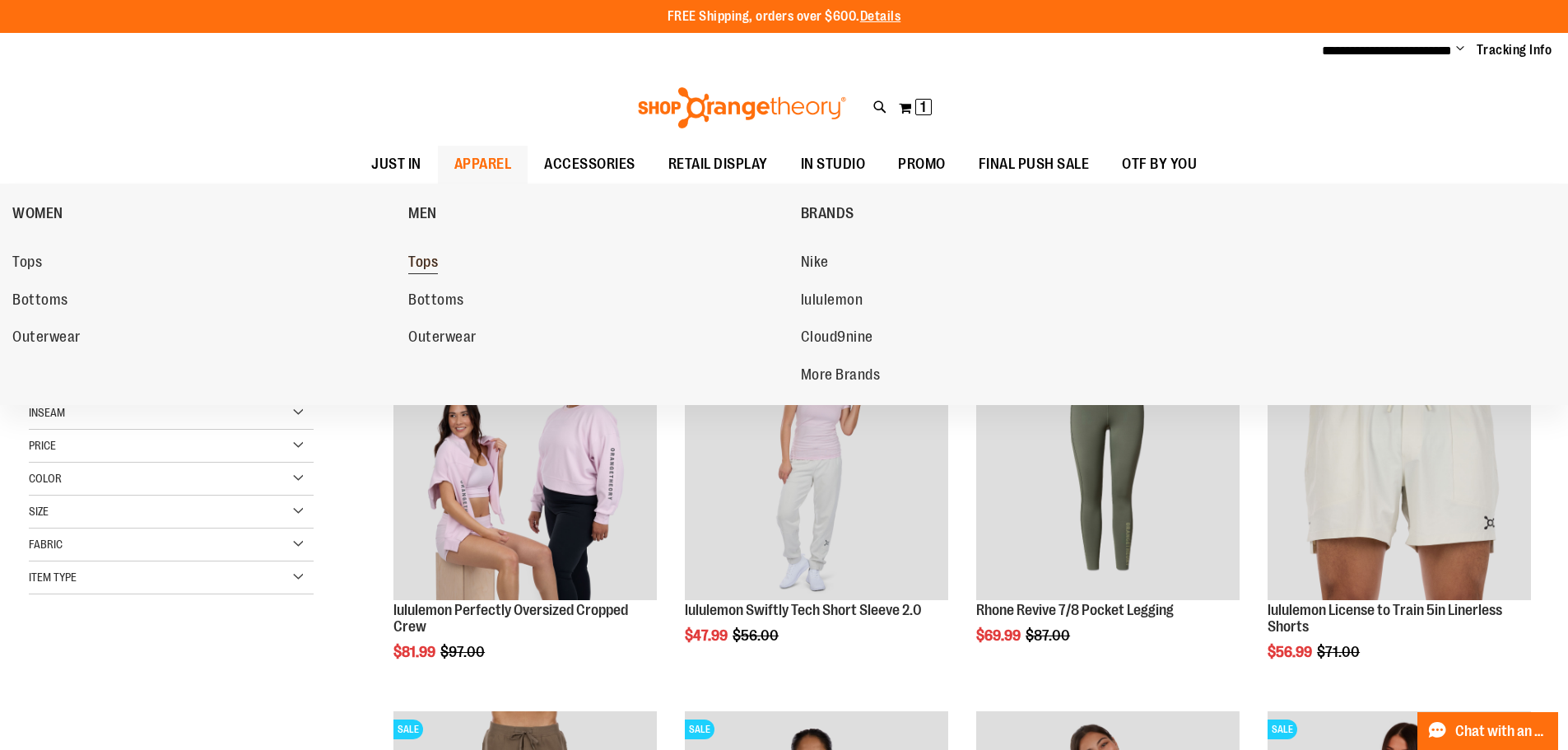
click at [431, 266] on span "Tops" at bounding box center [423, 263] width 30 height 20
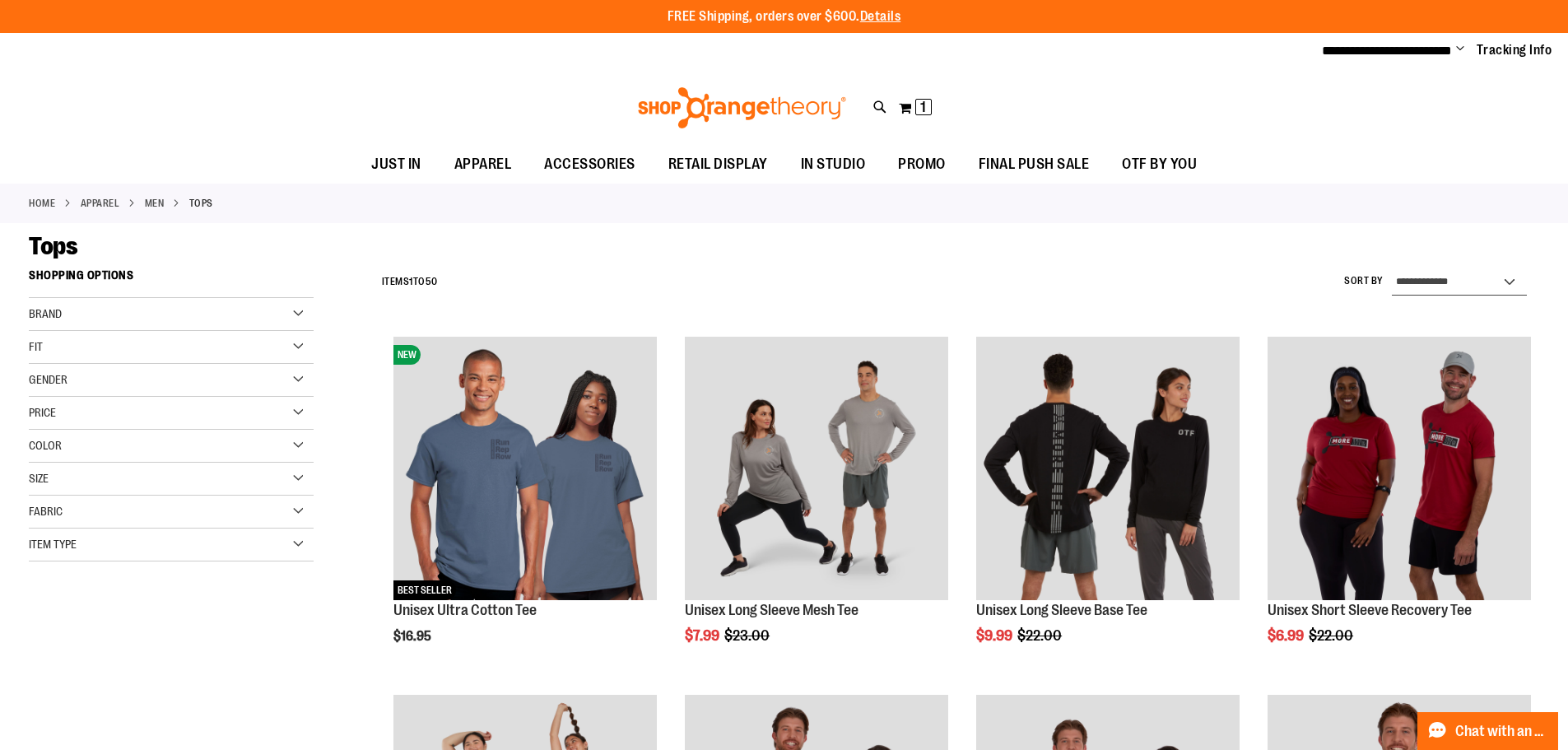
click at [1454, 273] on select "**********" at bounding box center [1459, 282] width 135 height 26
select select "*********"
click at [1392, 269] on select "**********" at bounding box center [1459, 282] width 135 height 26
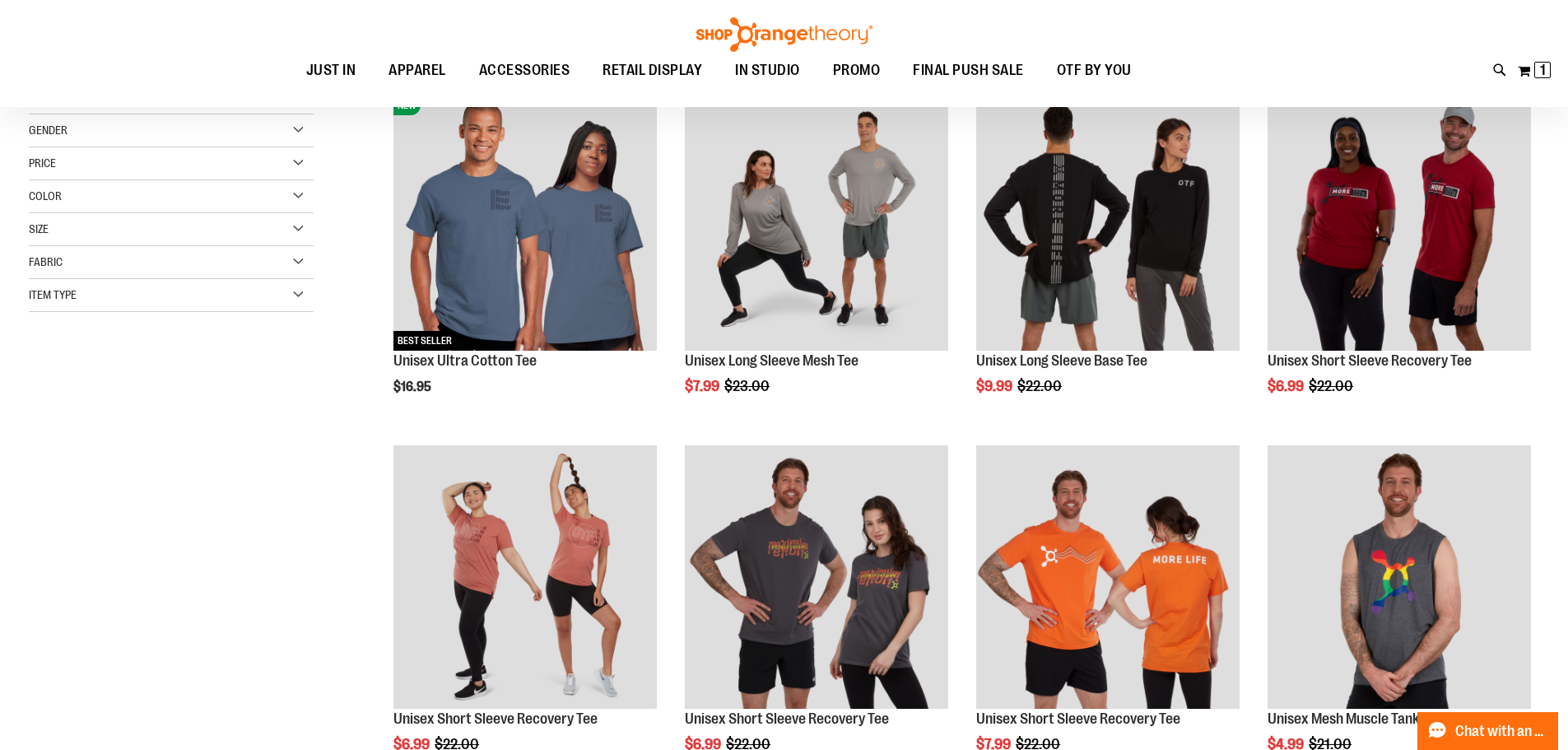
scroll to position [260, 0]
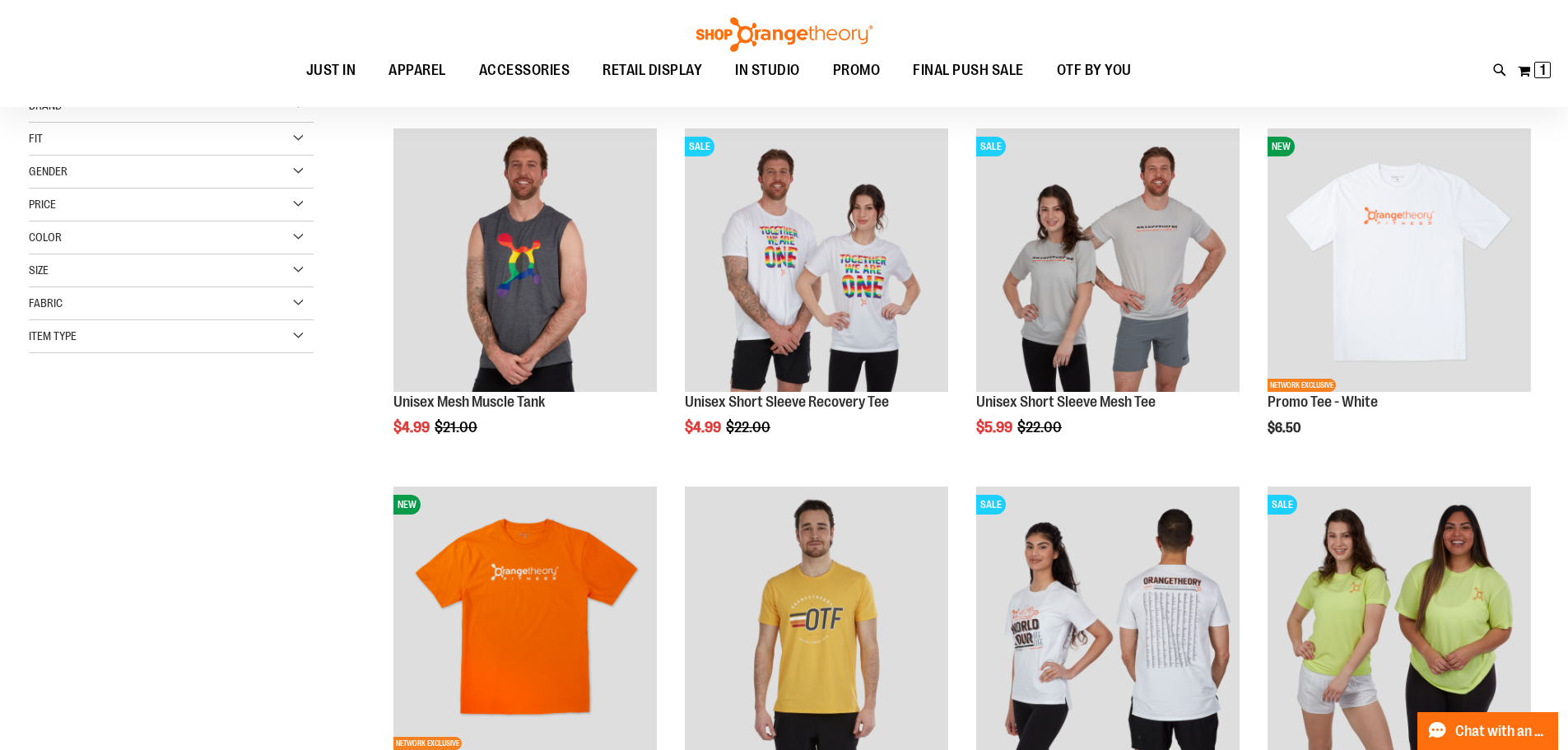
scroll to position [178, 0]
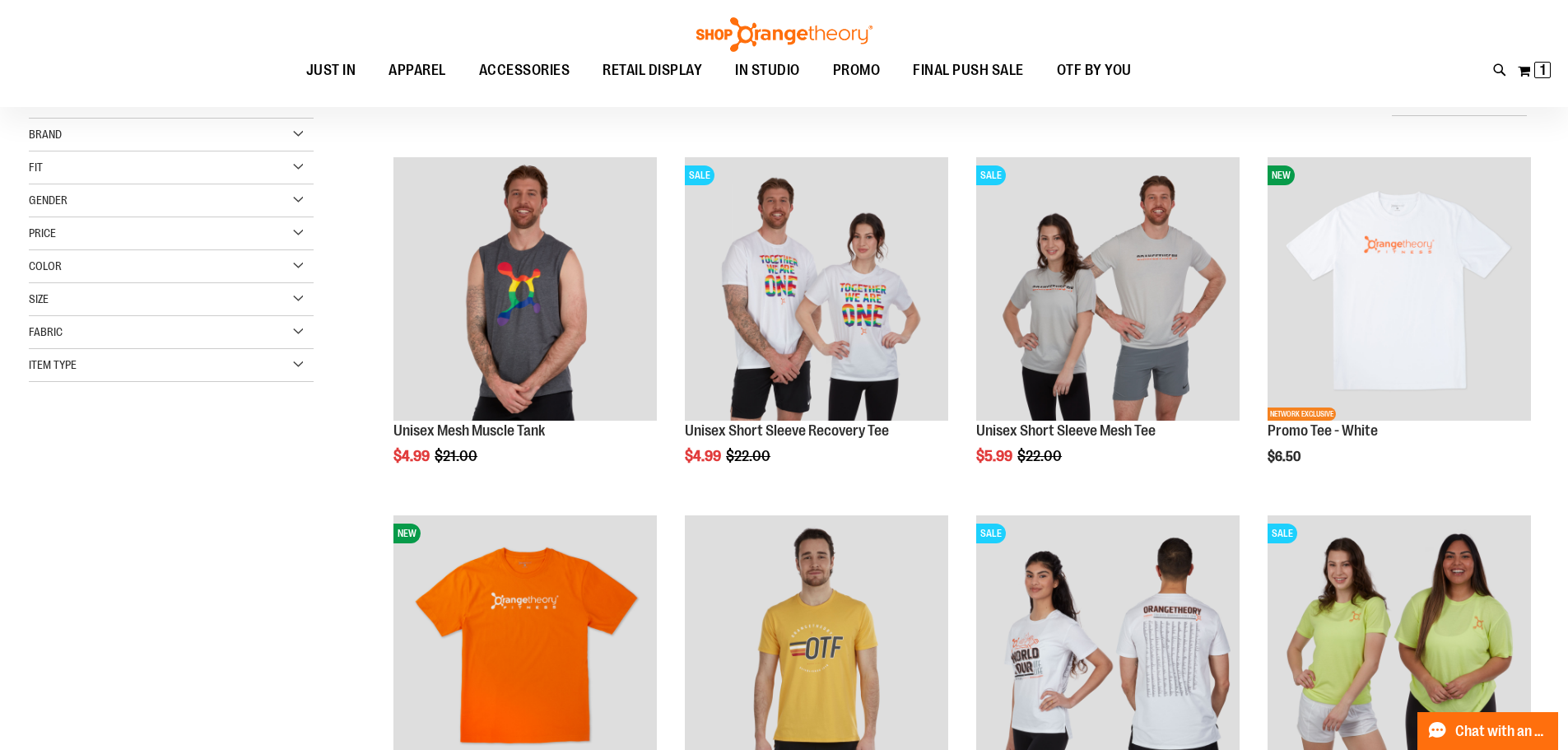
click at [77, 306] on div "Size" at bounding box center [171, 300] width 285 height 33
click at [46, 330] on div "XS" at bounding box center [53, 341] width 25 height 25
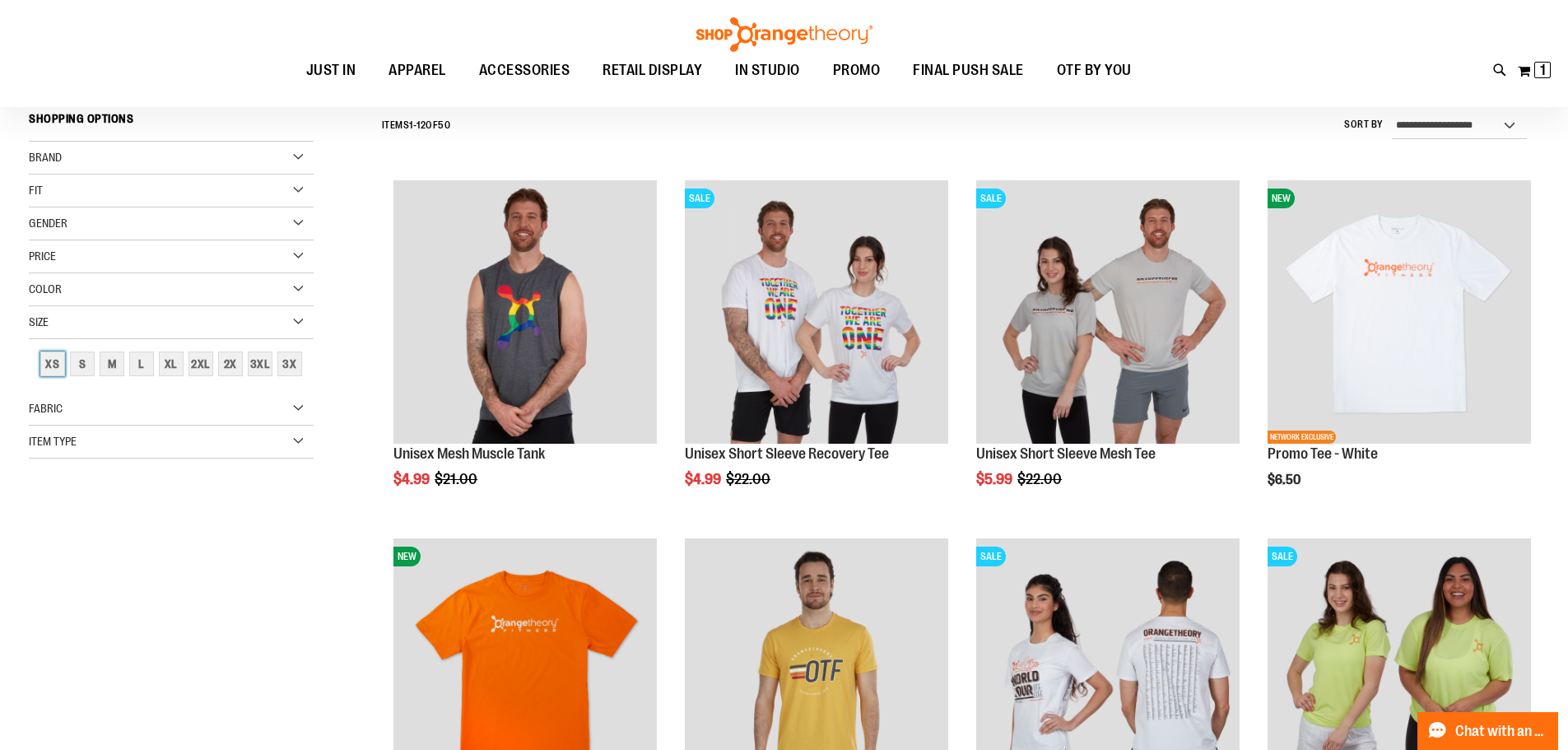
scroll to position [153, 0]
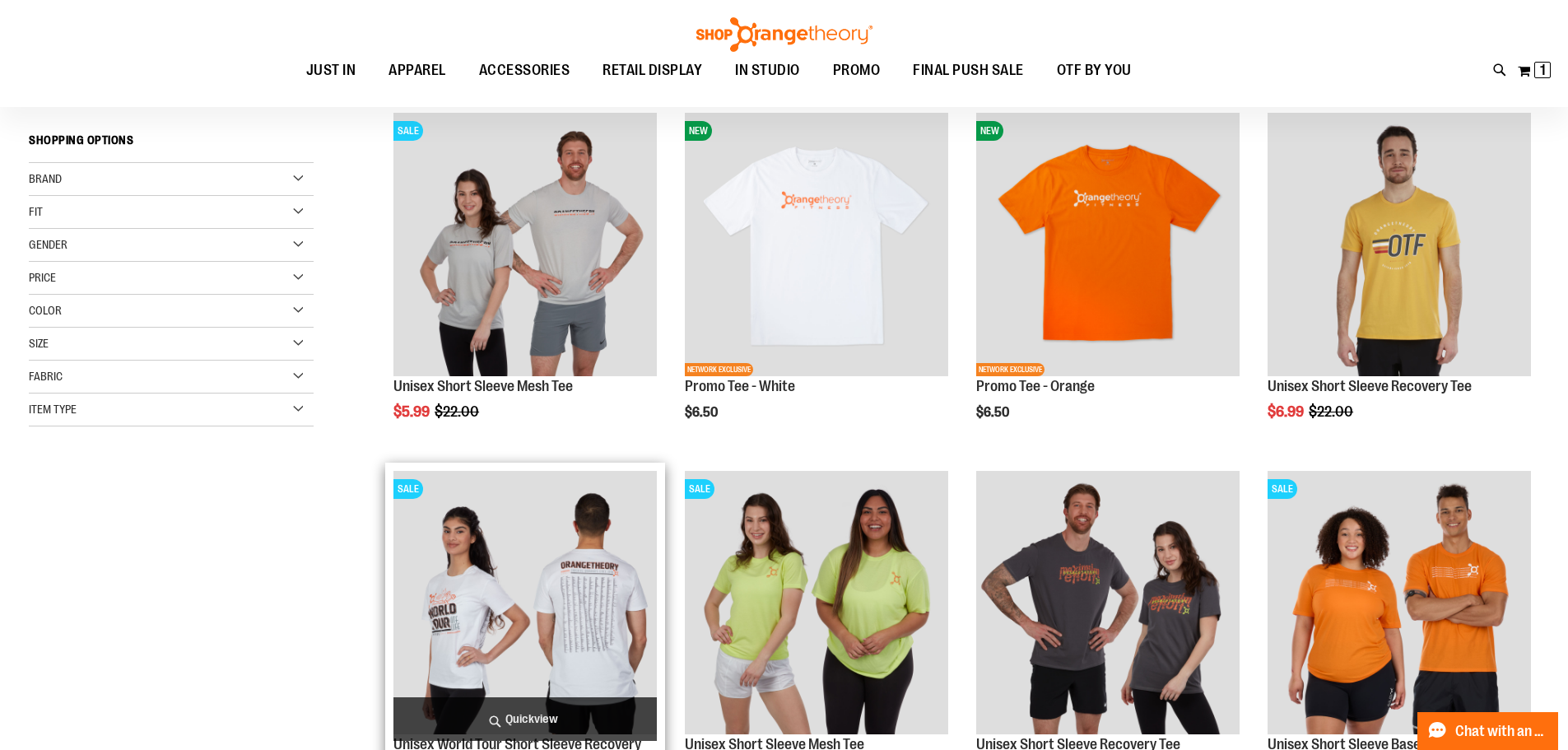
scroll to position [400, 0]
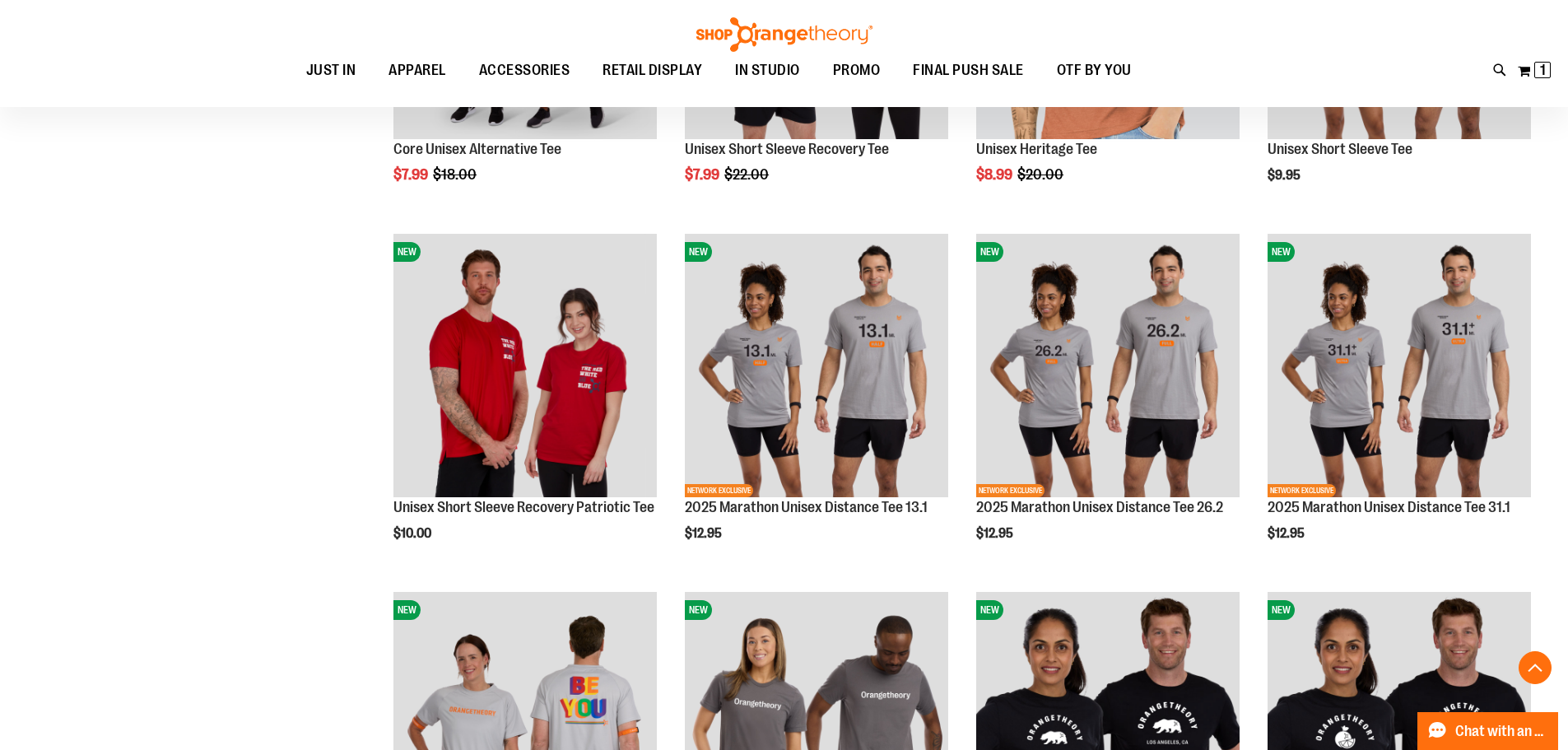
scroll to position [1552, 0]
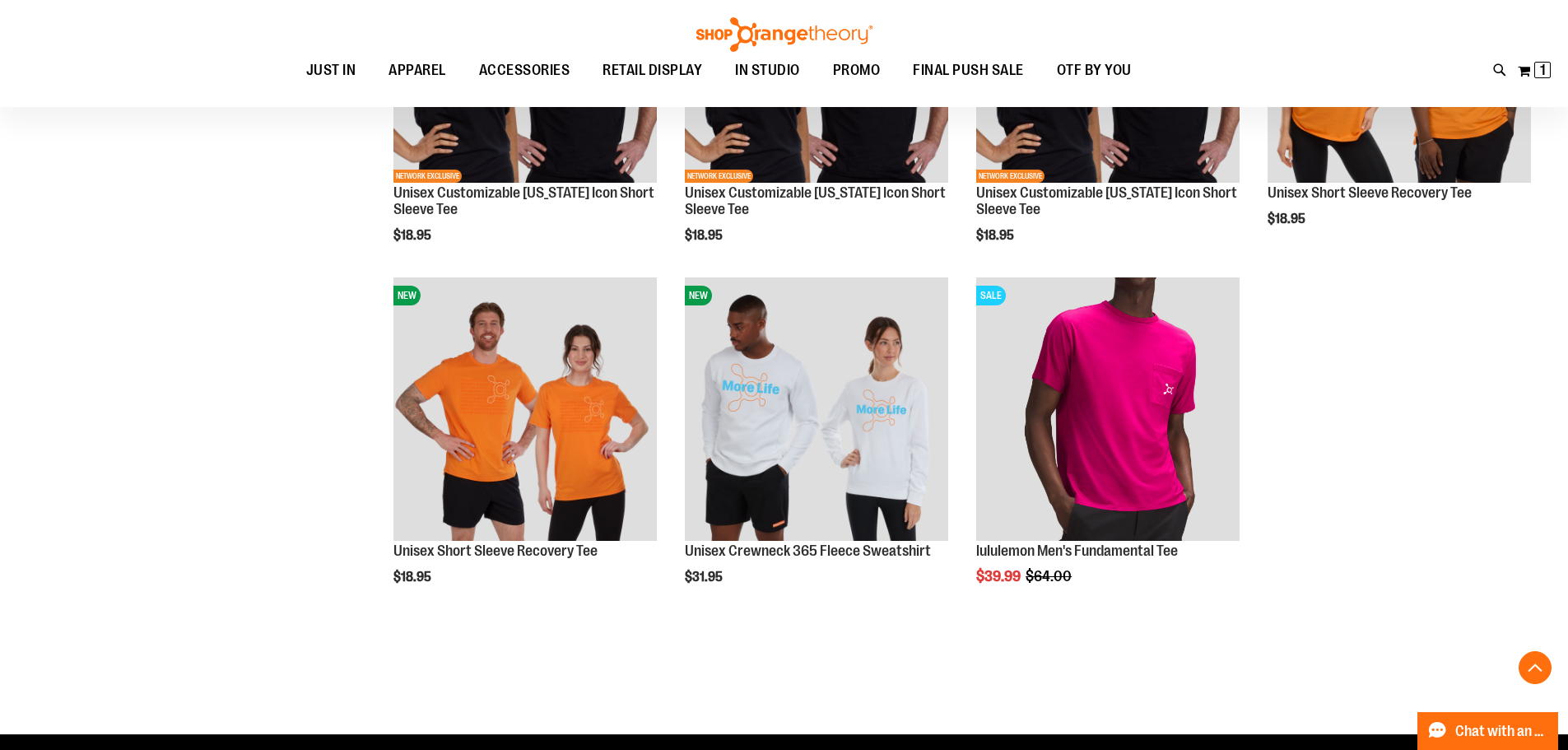
scroll to position [2623, 0]
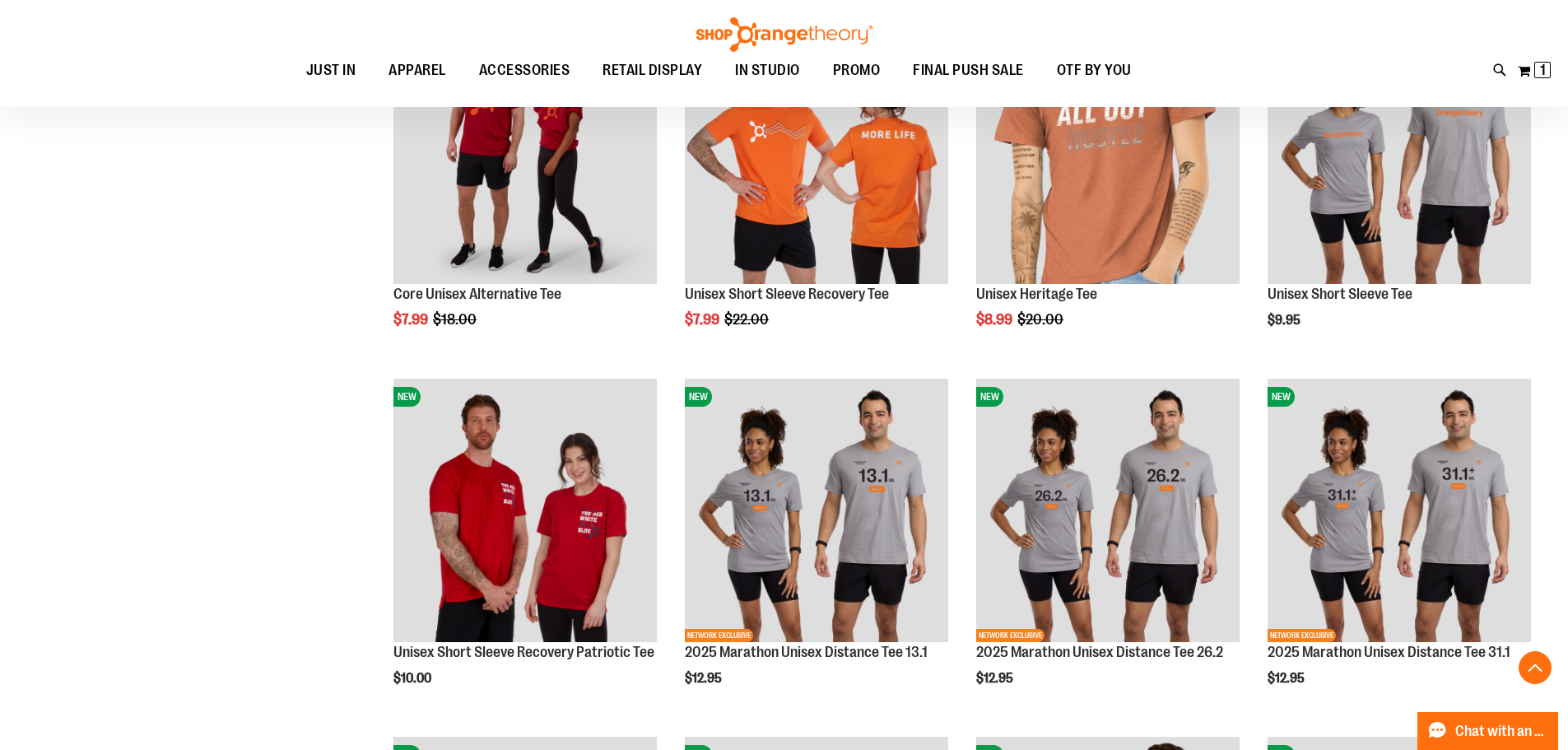
scroll to position [317, 0]
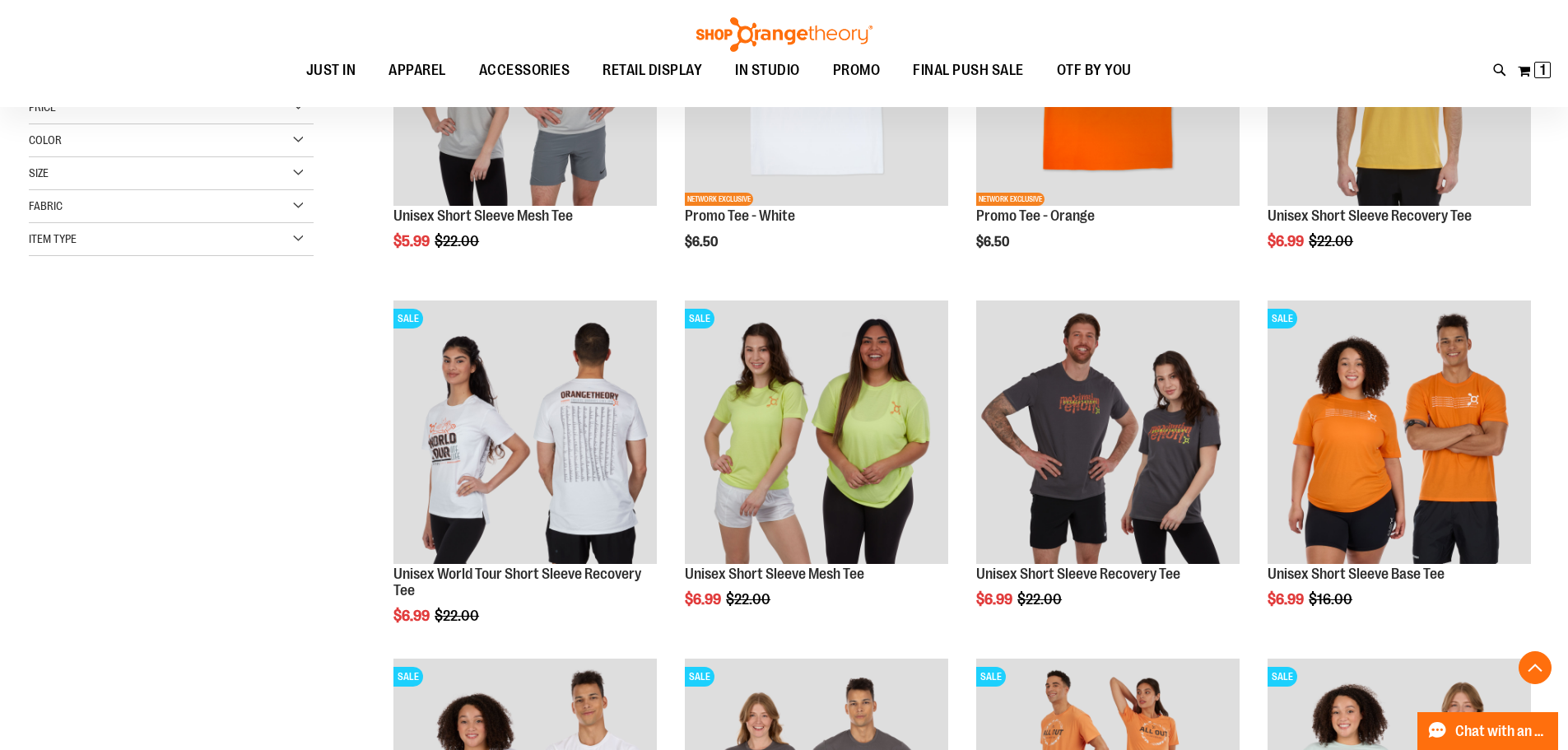
scroll to position [410, 0]
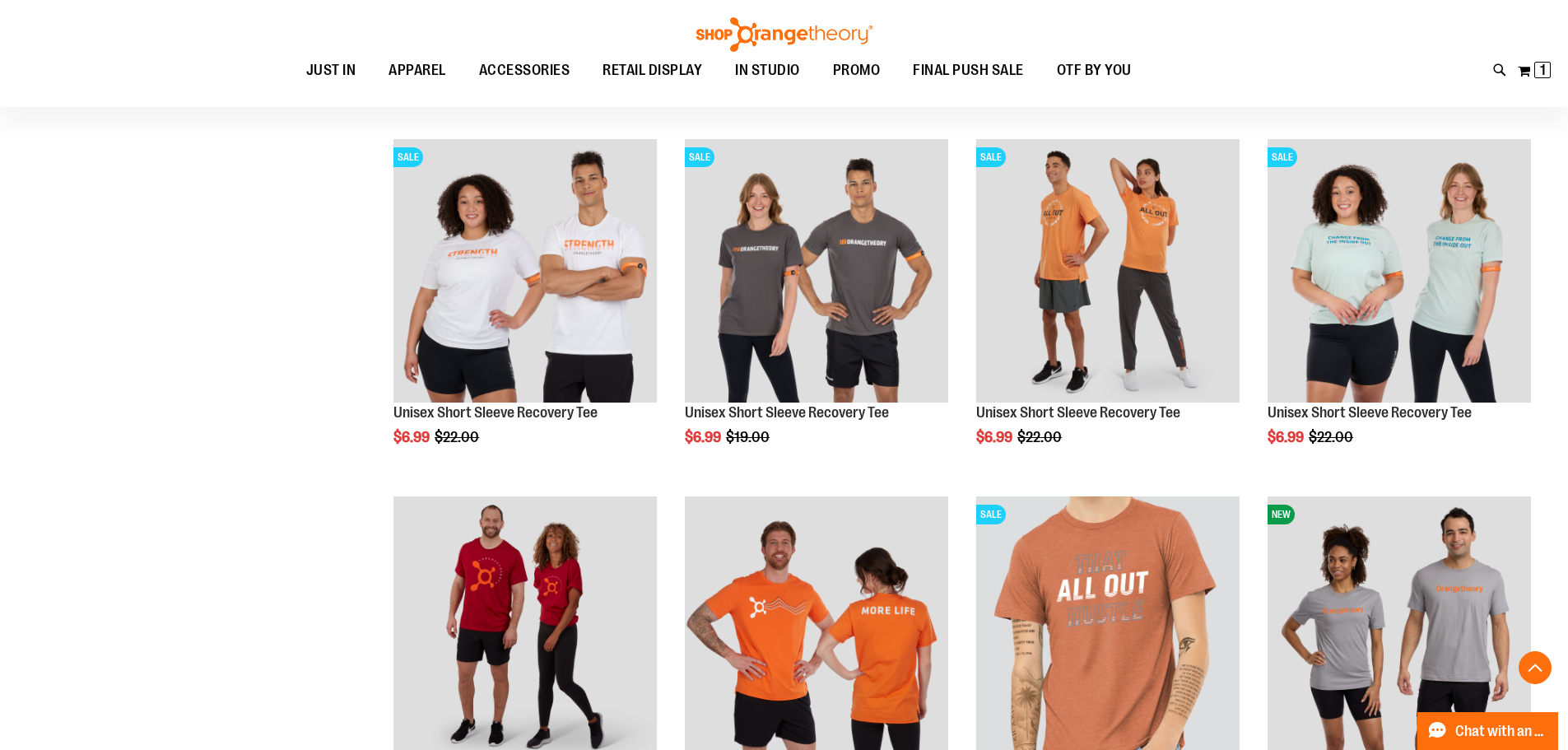
scroll to position [1069, 0]
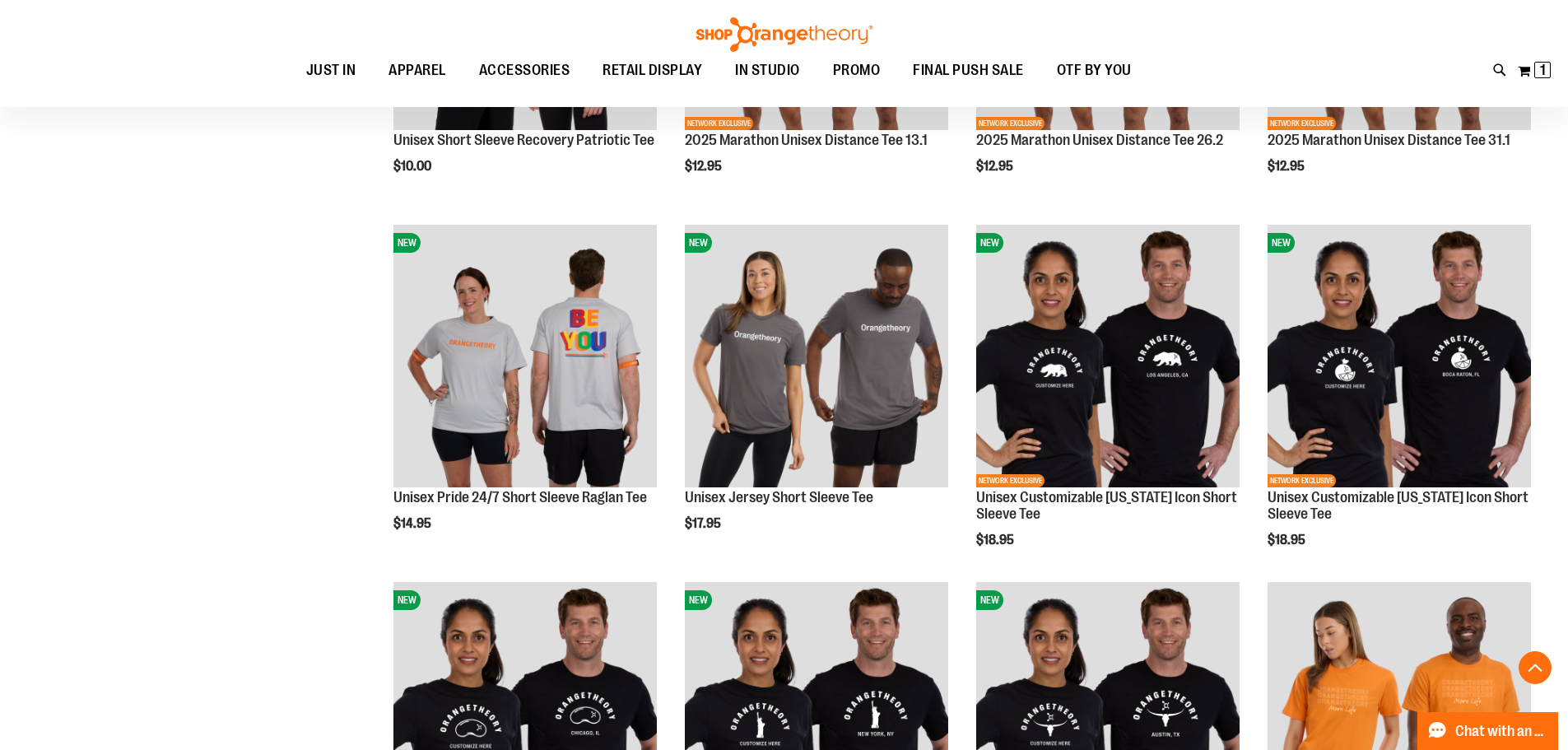
scroll to position [1892, 0]
